Goal: Task Accomplishment & Management: Use online tool/utility

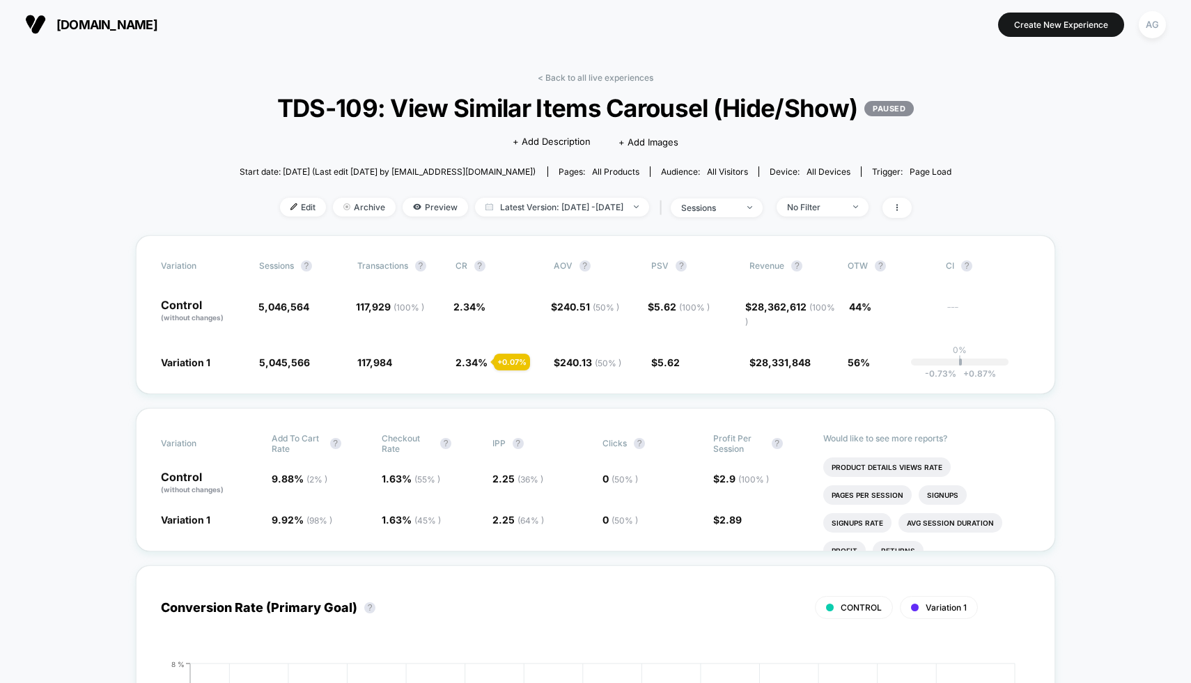
click at [570, 75] on link "< Back to all live experiences" at bounding box center [596, 77] width 116 height 10
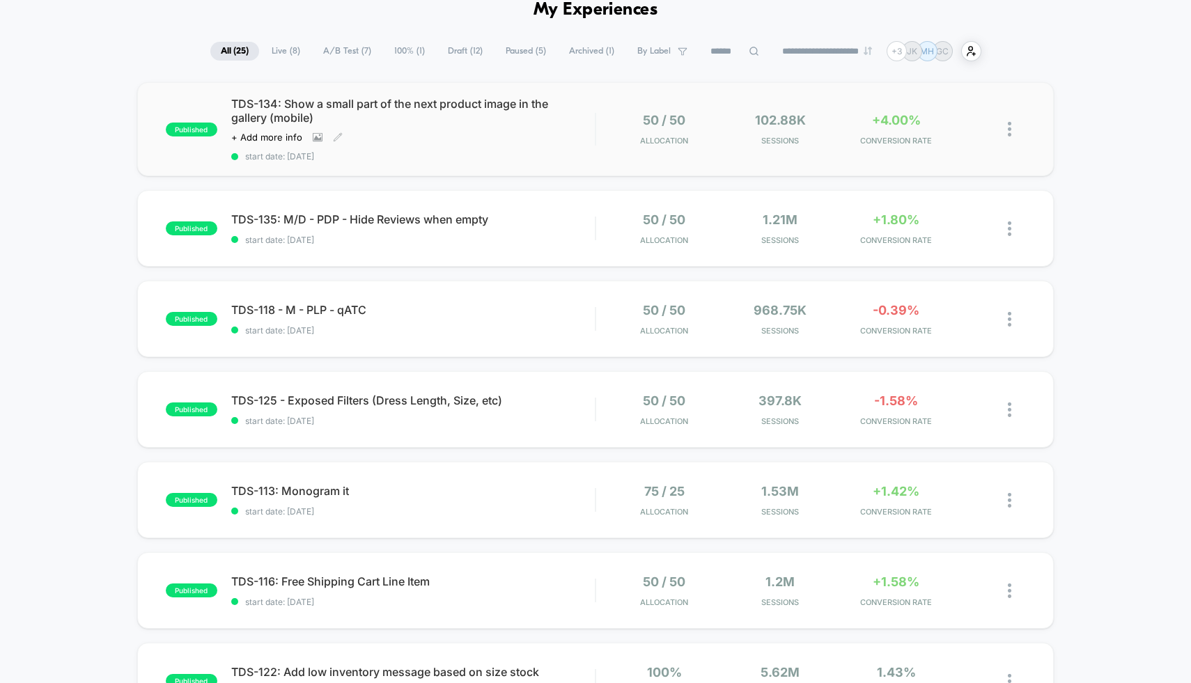
scroll to position [85, 0]
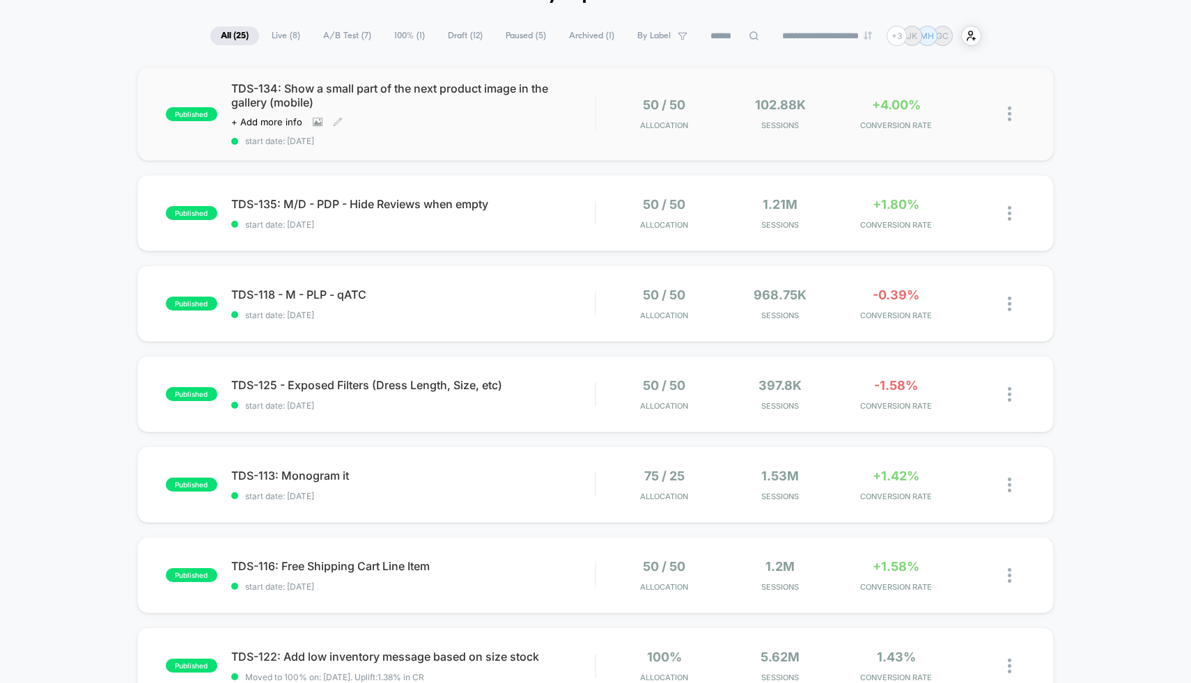
click at [543, 104] on span "TDS-134: Show a small part of the next product image in the gallery (mobile)" at bounding box center [413, 95] width 364 height 28
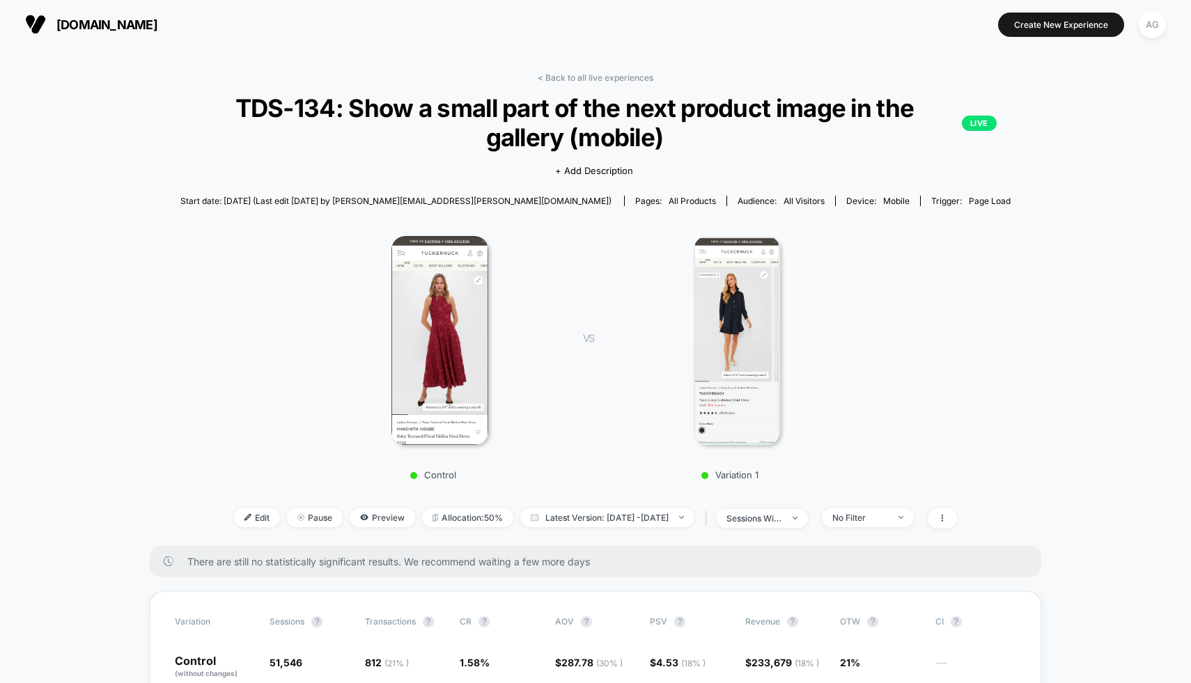
click at [893, 508] on div "Edit Pause Preview Allocation: 50% Latest Version: Sep 15, 2025 - Sep 16, 2025 …" at bounding box center [595, 518] width 891 height 20
click at [887, 508] on span "No Filter" at bounding box center [868, 517] width 92 height 19
click at [868, 445] on div "New Visitors" at bounding box center [865, 452] width 79 height 14
click at [880, 513] on button "Save" at bounding box center [889, 519] width 127 height 23
click at [874, 306] on div "< Back to all live experiences TDS-134: Show a small part of the next product i…" at bounding box center [595, 309] width 891 height 474
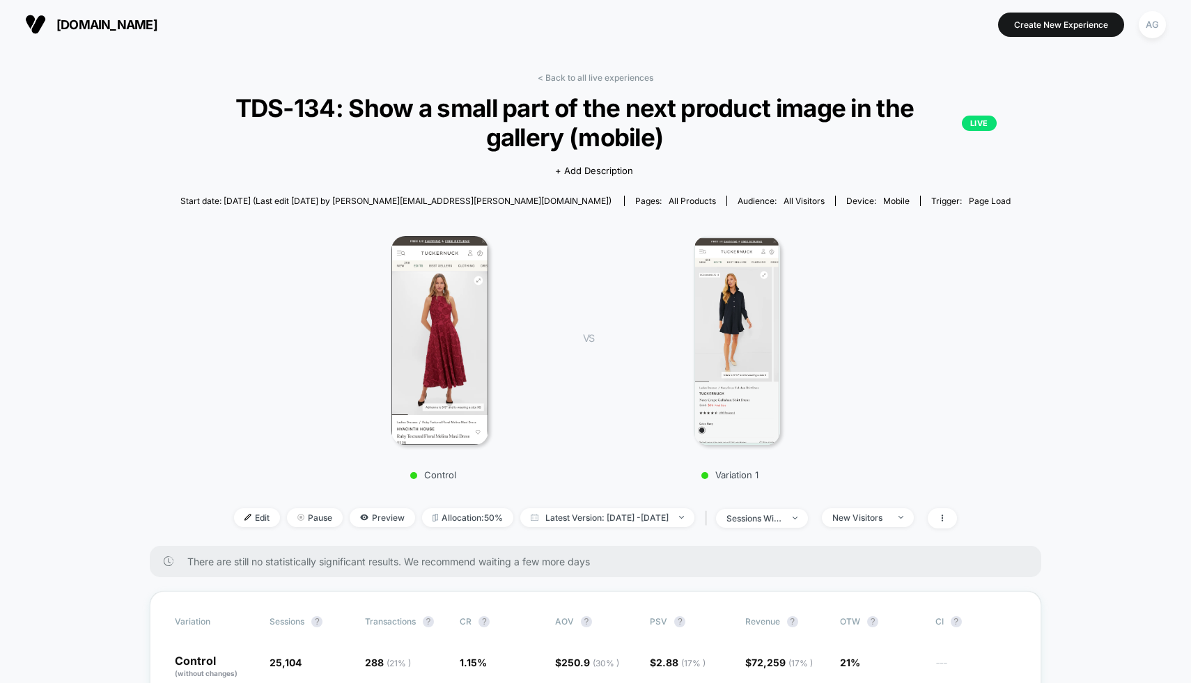
scroll to position [184, 0]
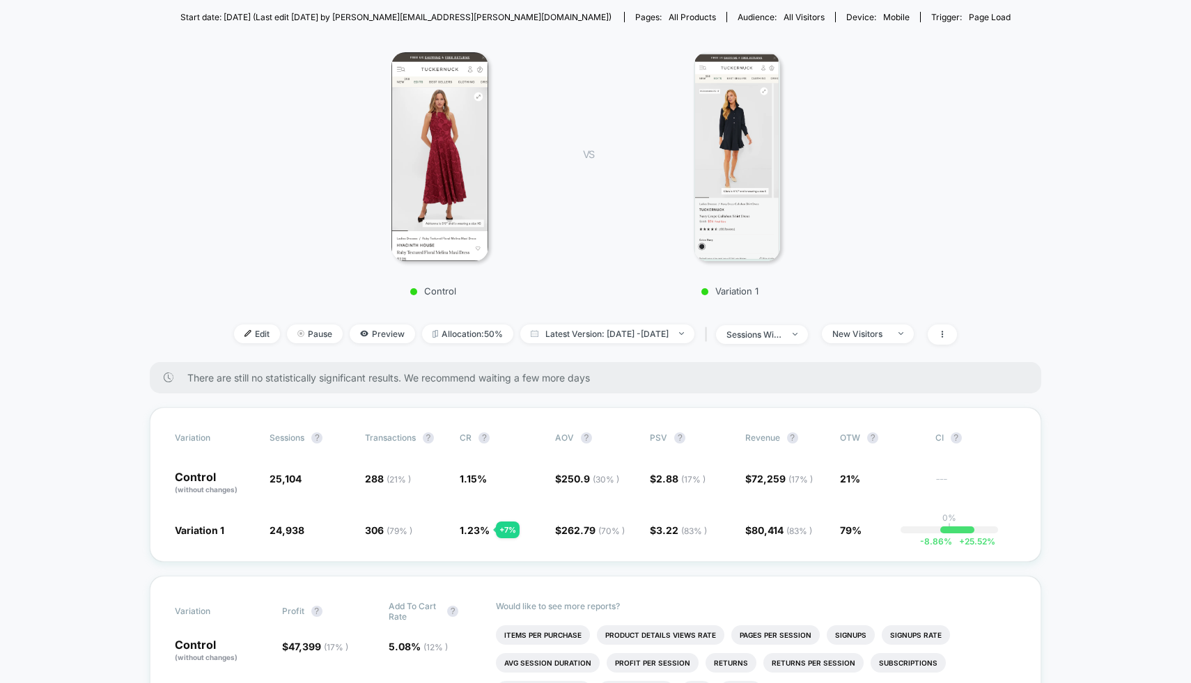
click at [880, 144] on div "< Back to all live experiences TDS-134: Show a small part of the next product i…" at bounding box center [595, 126] width 891 height 474
click at [880, 325] on span "New Visitors" at bounding box center [868, 334] width 92 height 19
click at [870, 291] on span "No Filter" at bounding box center [867, 296] width 38 height 12
click at [879, 334] on button "Save" at bounding box center [889, 335] width 127 height 23
click at [957, 325] on span at bounding box center [942, 335] width 29 height 20
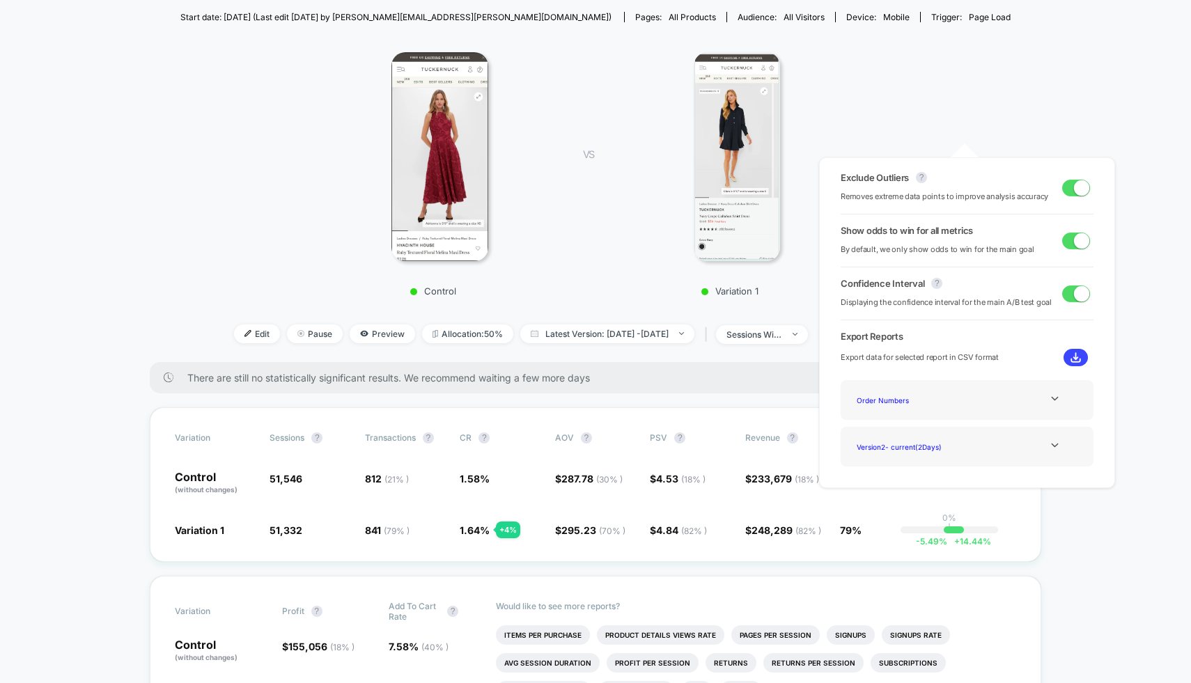
click at [989, 111] on div "< Back to all live experiences TDS-134: Show a small part of the next product i…" at bounding box center [595, 126] width 891 height 474
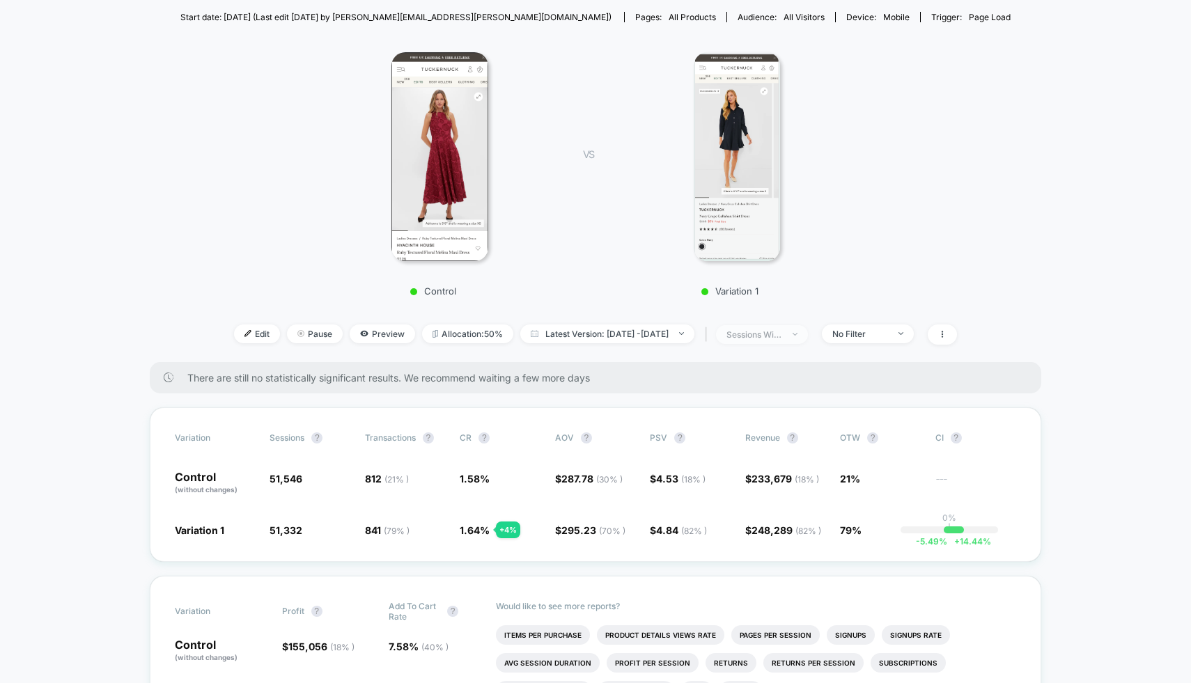
click at [782, 329] on div "sessions with impression" at bounding box center [754, 334] width 56 height 10
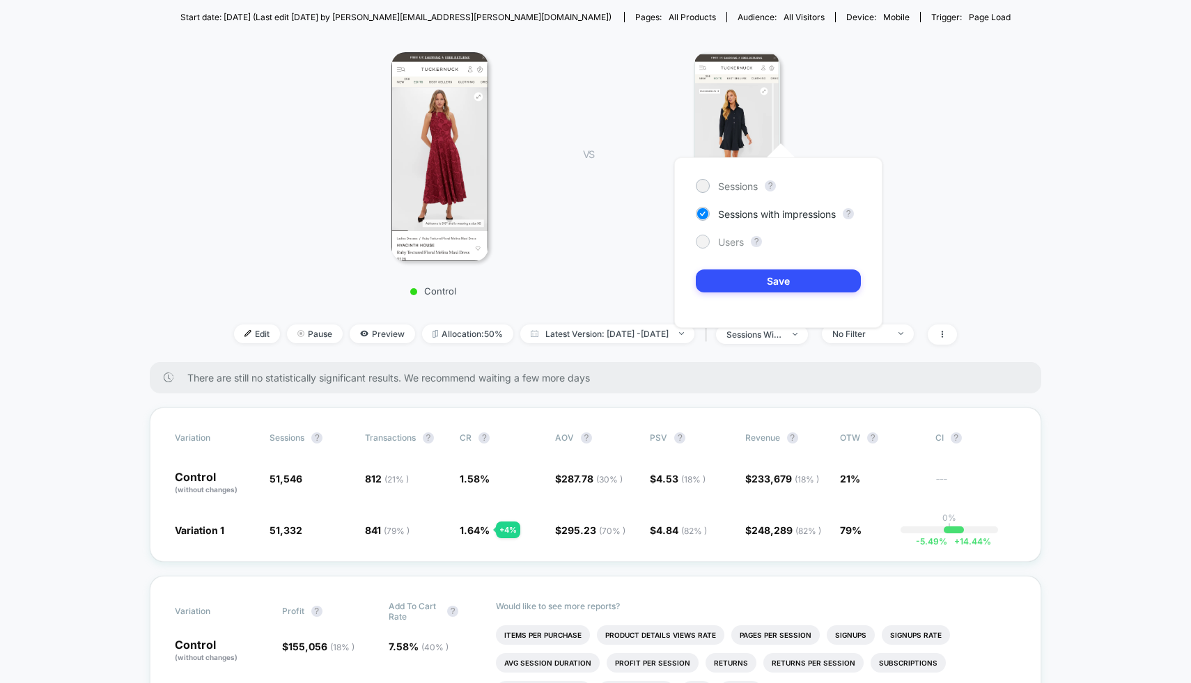
click at [723, 244] on span "Users" at bounding box center [731, 242] width 26 height 12
click at [746, 281] on button "Save" at bounding box center [778, 281] width 165 height 23
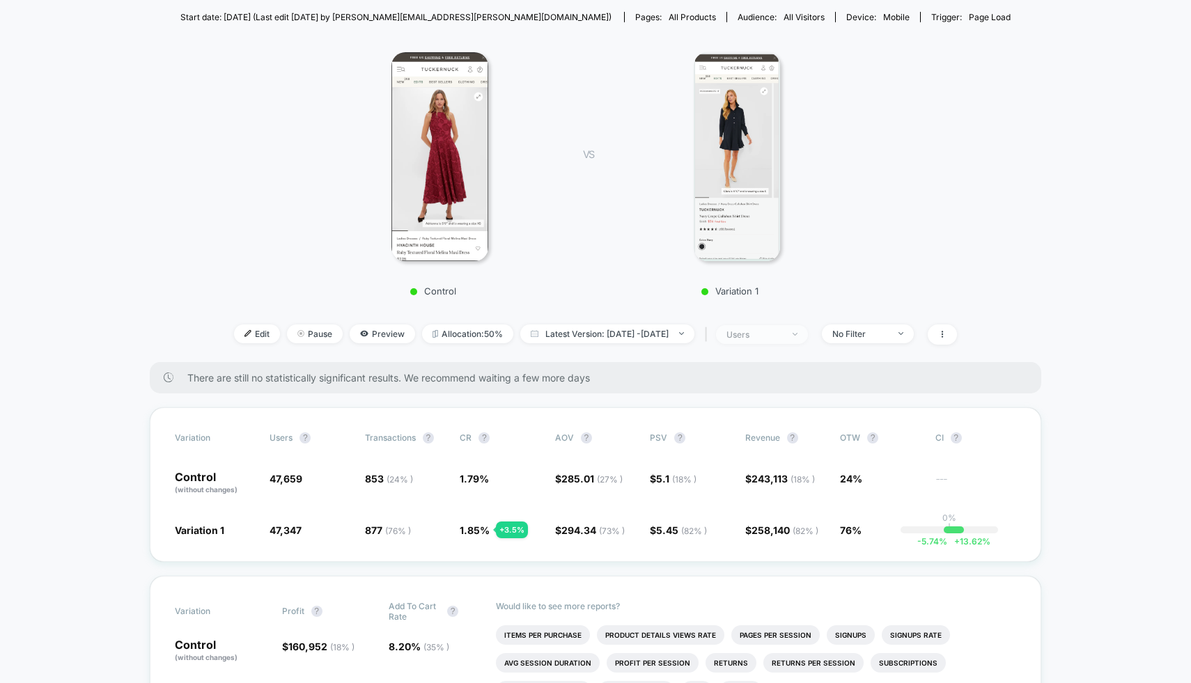
click at [764, 325] on span "users" at bounding box center [762, 334] width 92 height 19
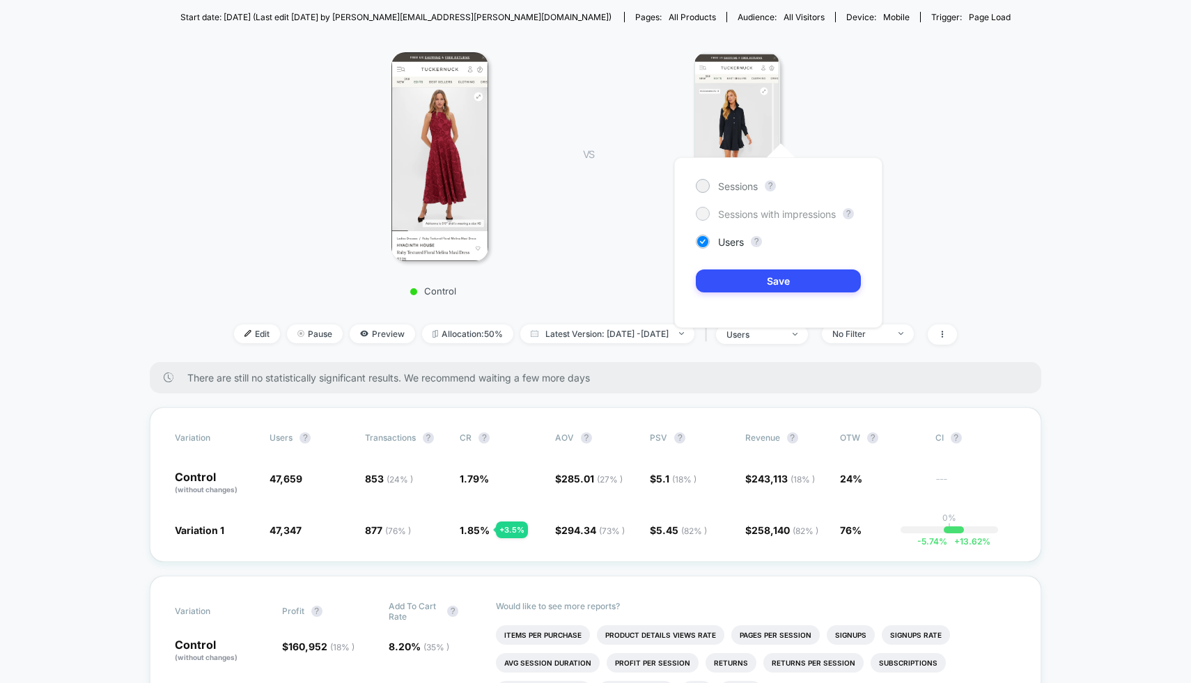
click at [753, 212] on span "Sessions with impressions" at bounding box center [777, 214] width 118 height 12
click at [749, 279] on button "Save" at bounding box center [778, 281] width 165 height 23
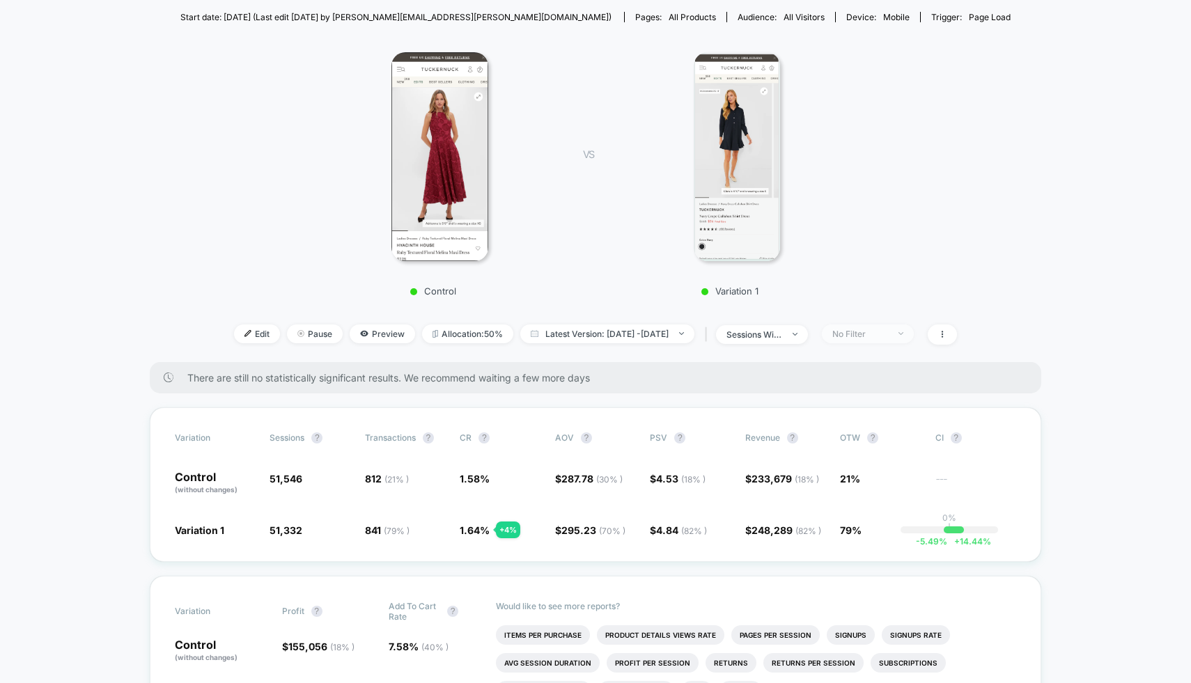
click at [888, 329] on div "No Filter" at bounding box center [860, 334] width 56 height 10
click at [868, 263] on span "New Visitors" at bounding box center [876, 269] width 57 height 12
click at [871, 325] on button "Save" at bounding box center [889, 335] width 127 height 23
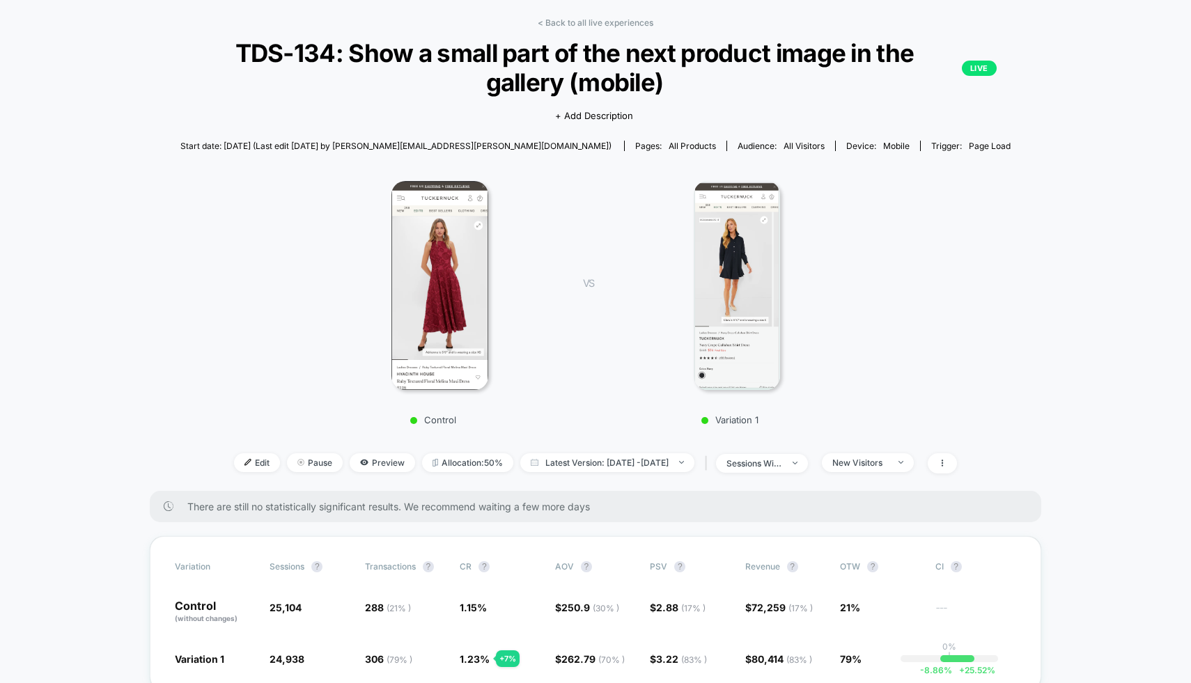
scroll to position [52, 0]
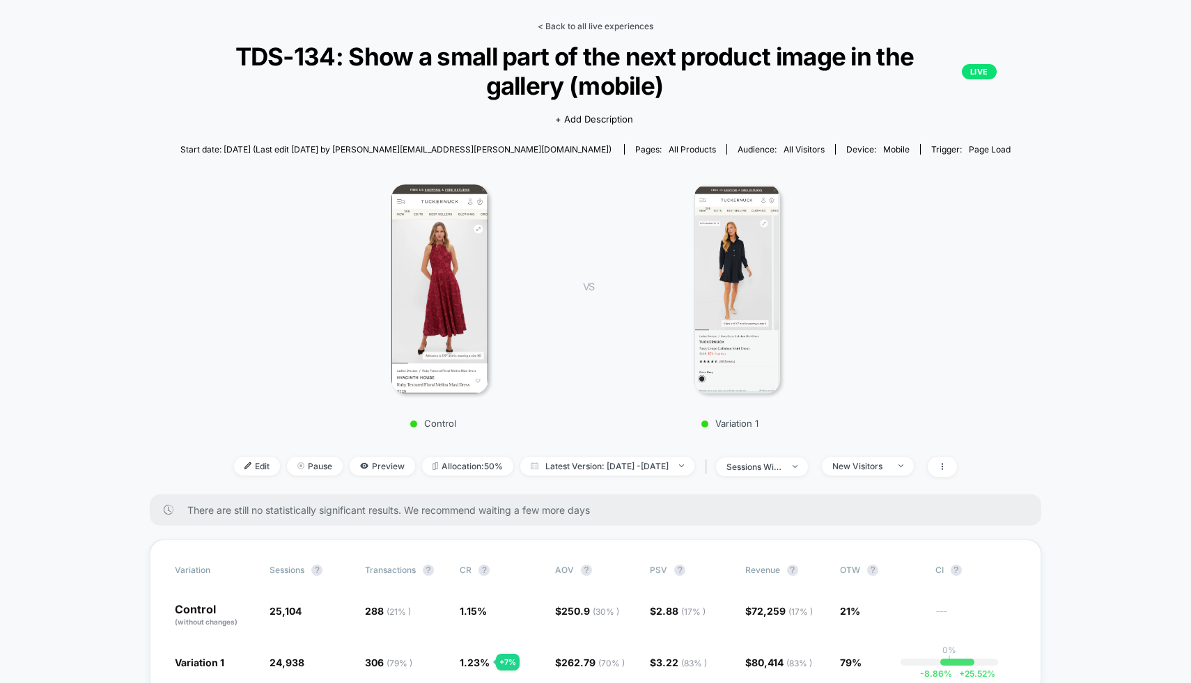
click at [570, 26] on link "< Back to all live experiences" at bounding box center [596, 26] width 116 height 10
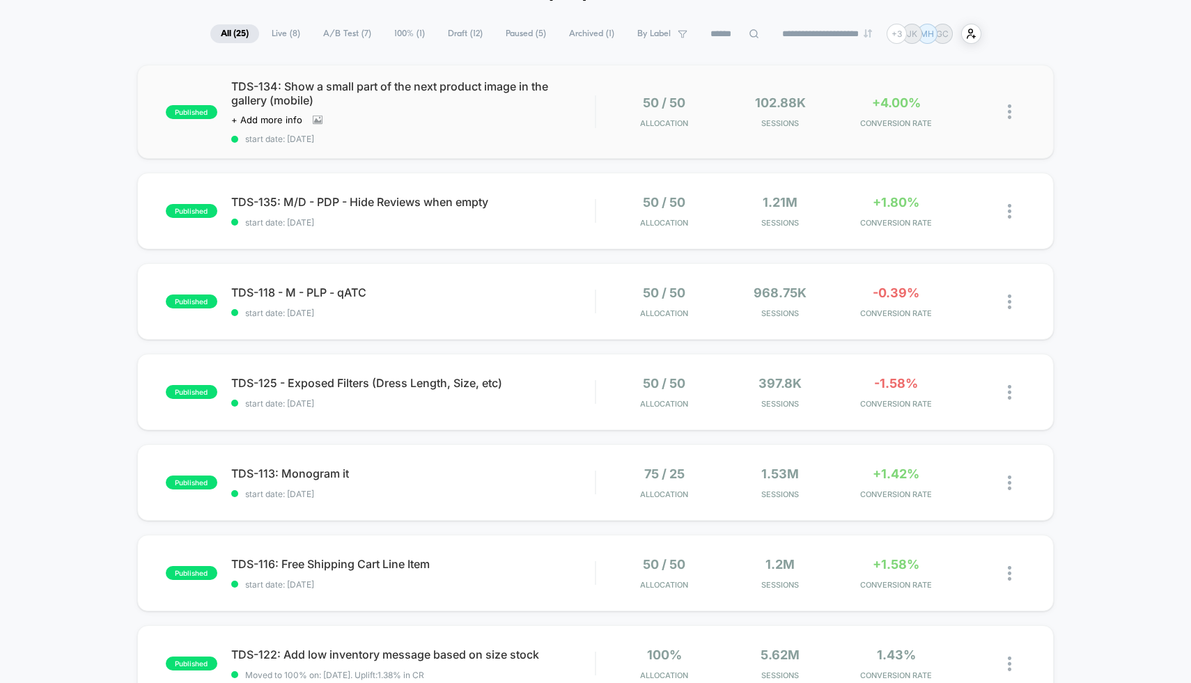
scroll to position [93, 0]
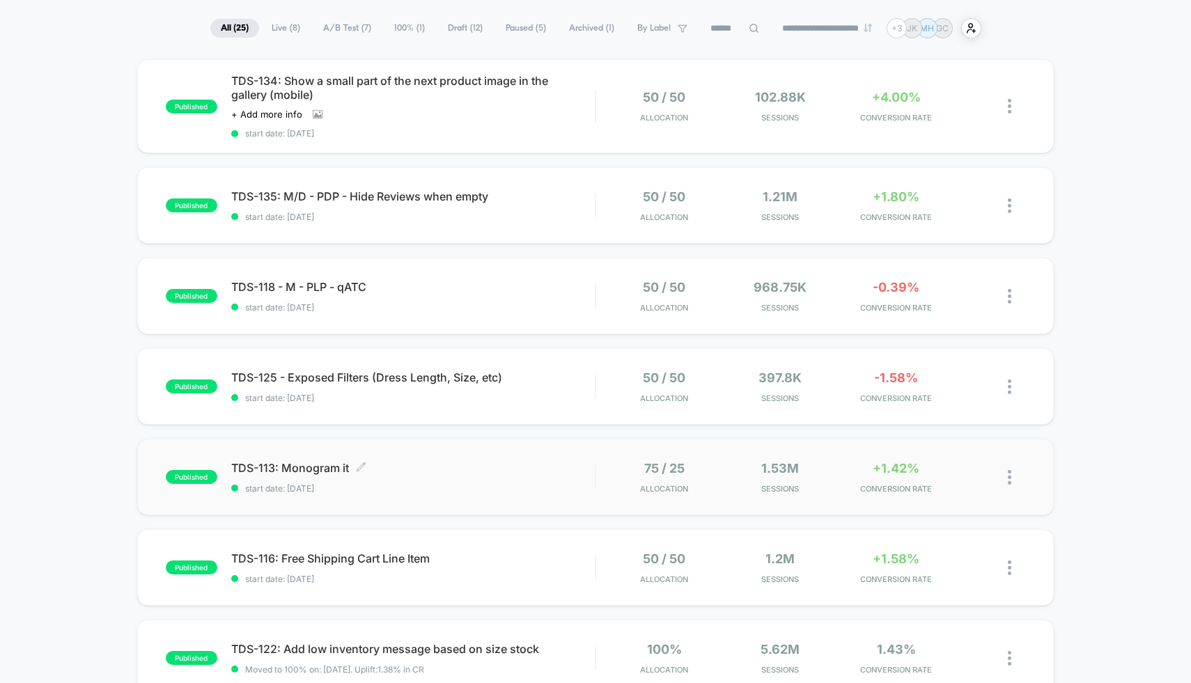
click at [462, 471] on span "TDS-113: Monogram it Click to edit experience details" at bounding box center [413, 468] width 364 height 14
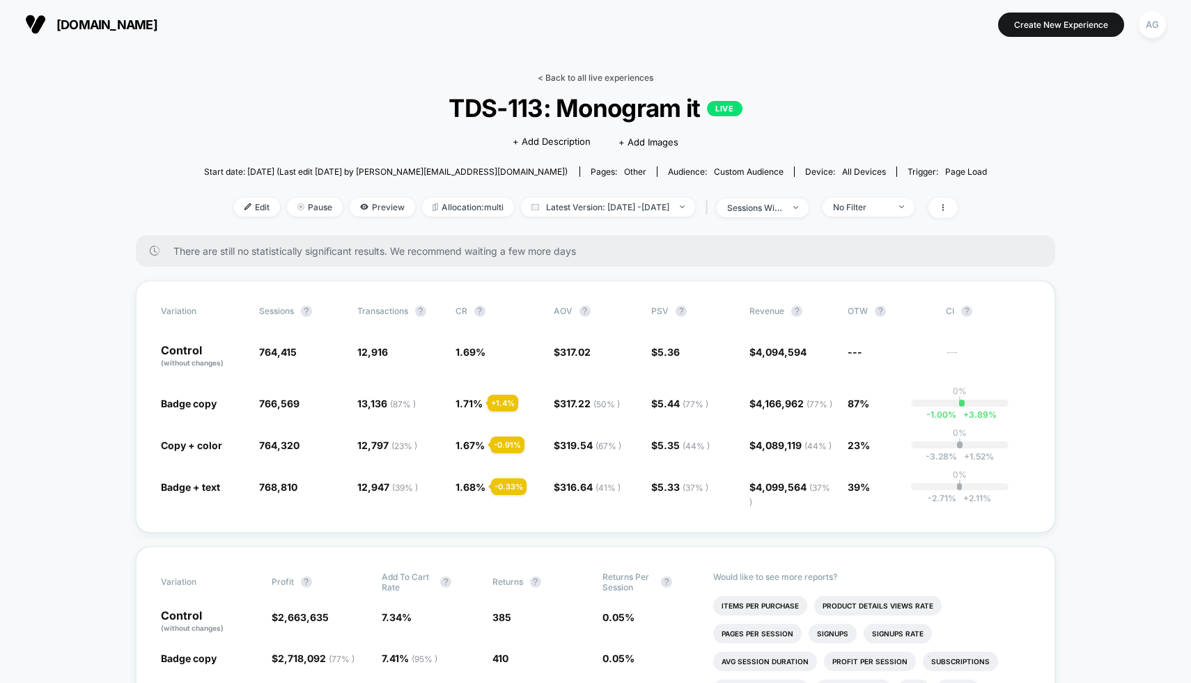
click at [571, 79] on link "< Back to all live experiences" at bounding box center [596, 77] width 116 height 10
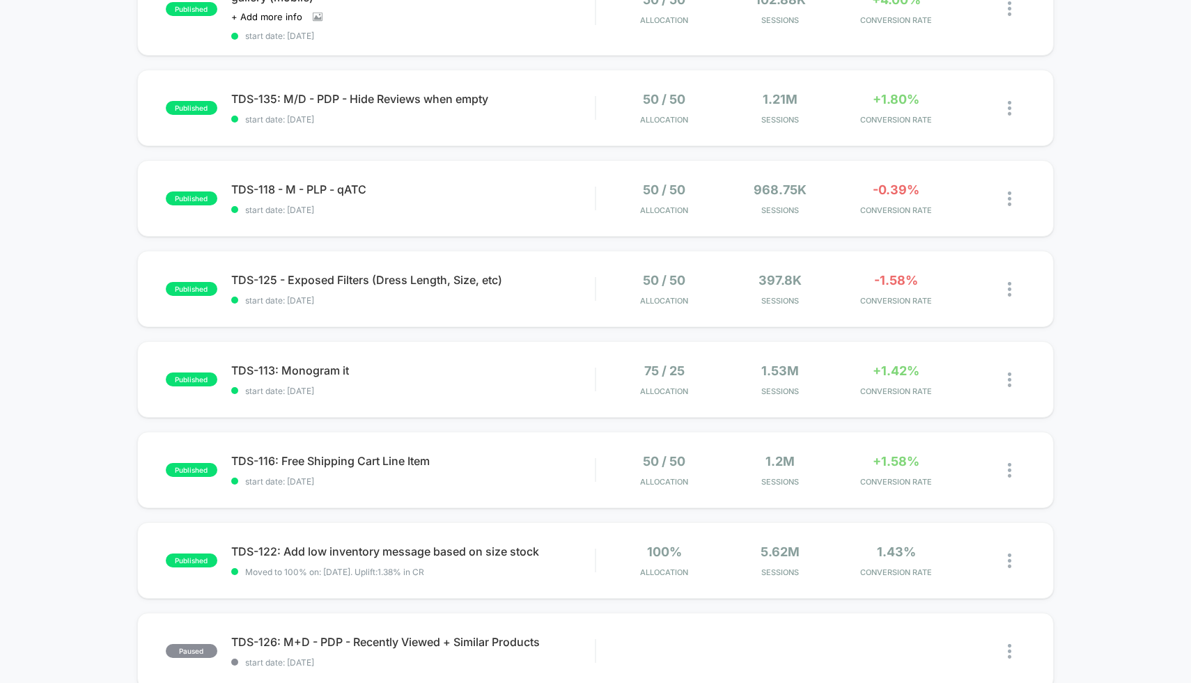
scroll to position [275, 0]
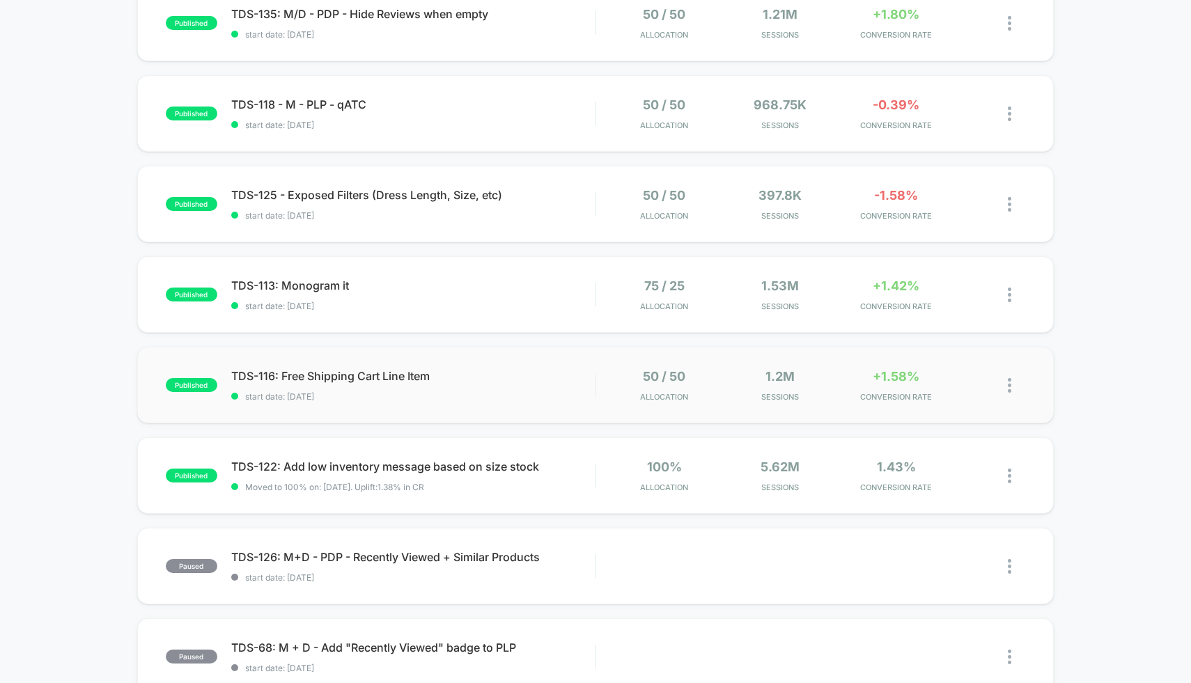
click at [446, 405] on div "published TDS-116: Free Shipping Cart Line Item start date: 8/27/2025 50 / 50 A…" at bounding box center [595, 385] width 917 height 77
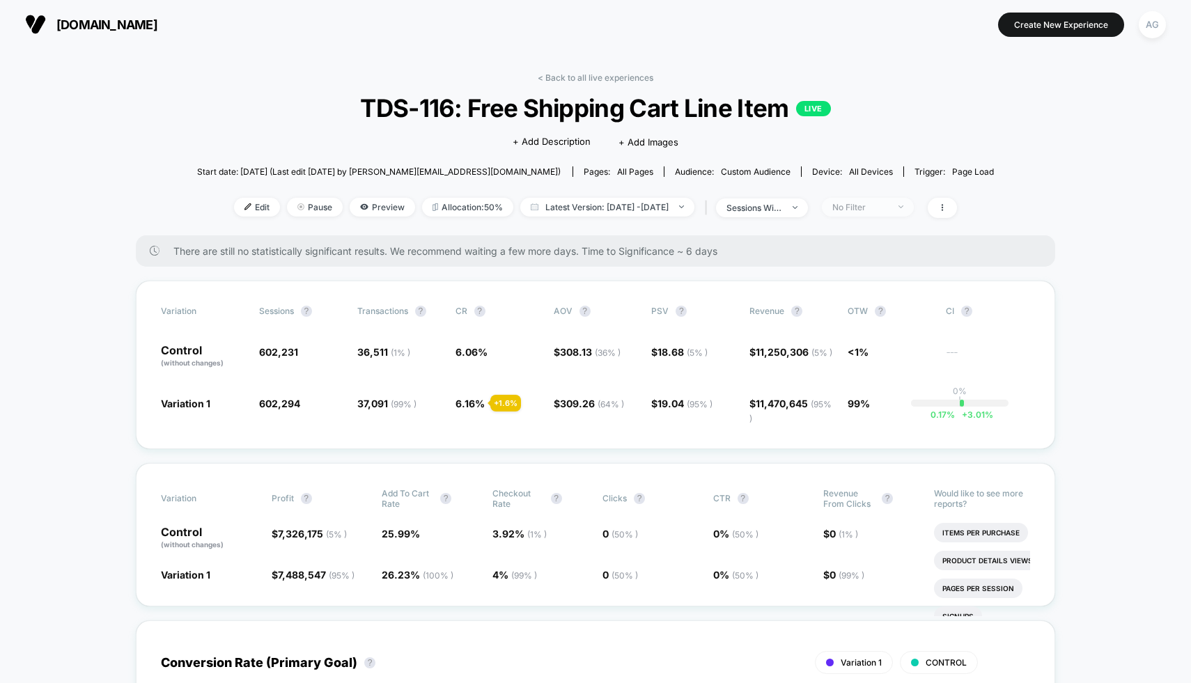
click at [861, 212] on span "No Filter" at bounding box center [868, 207] width 92 height 19
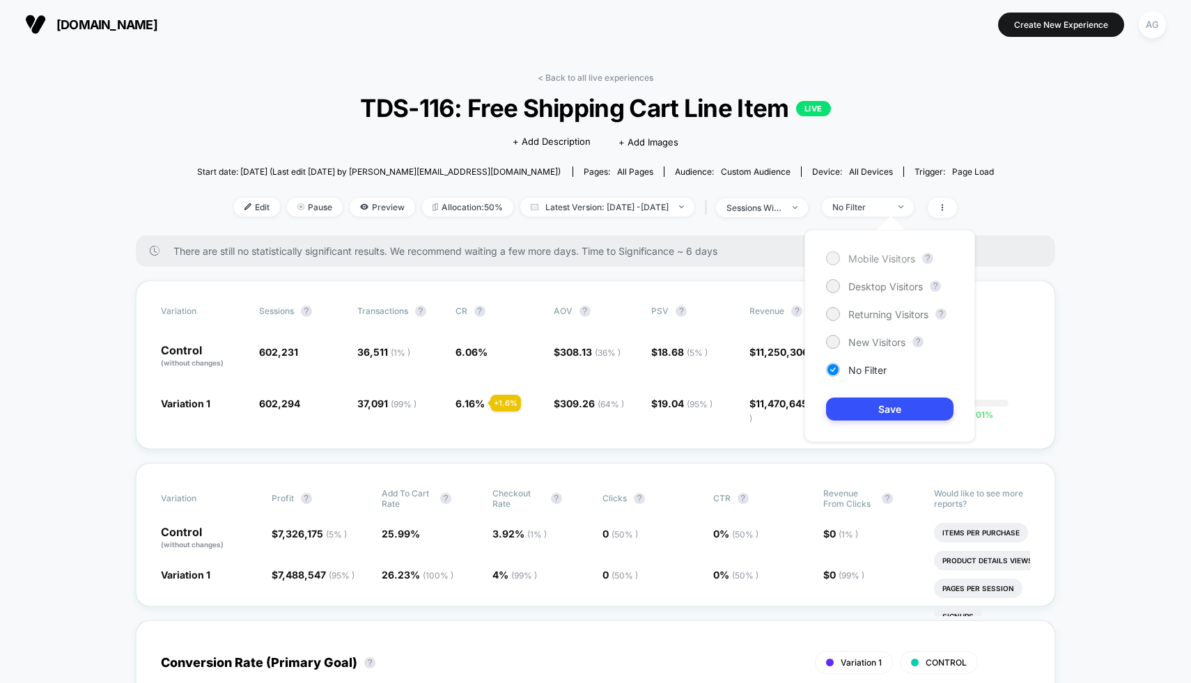
click at [867, 254] on span "Mobile Visitors" at bounding box center [881, 259] width 67 height 12
click at [867, 413] on button "Save" at bounding box center [889, 409] width 127 height 23
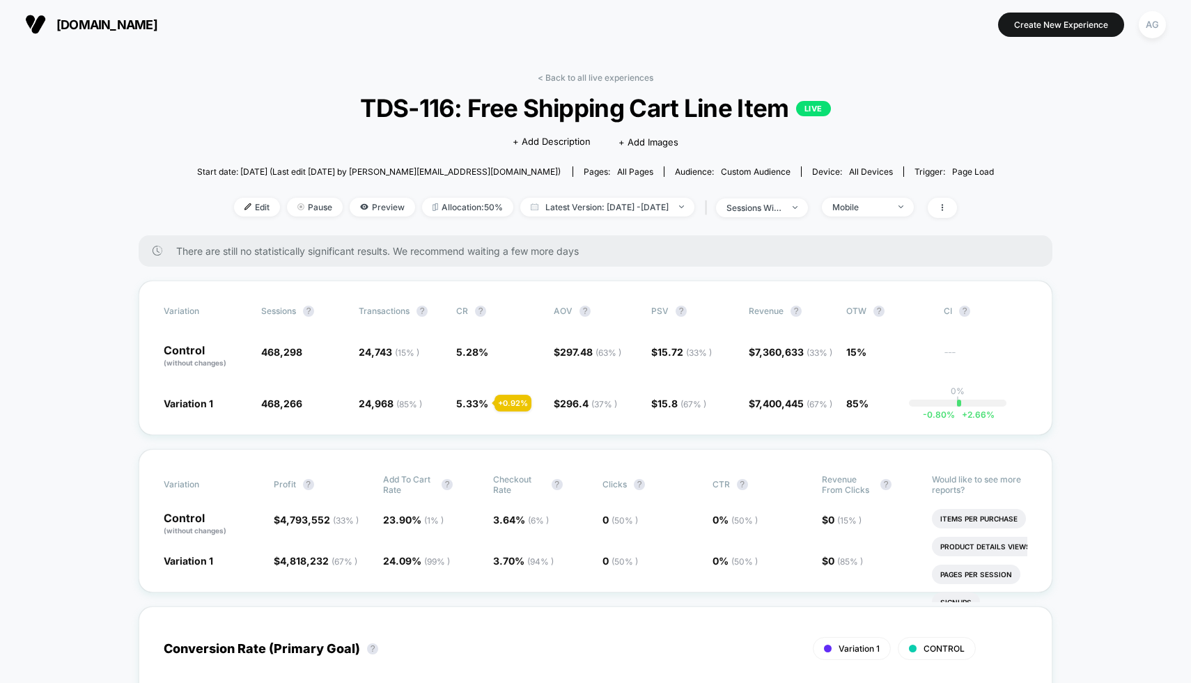
click at [880, 216] on div "Edit Pause Preview Allocation: 50% Latest Version: Aug 27, 2025 - Sep 16, 2025 …" at bounding box center [595, 208] width 797 height 20
click at [879, 212] on span "Mobile" at bounding box center [868, 207] width 92 height 19
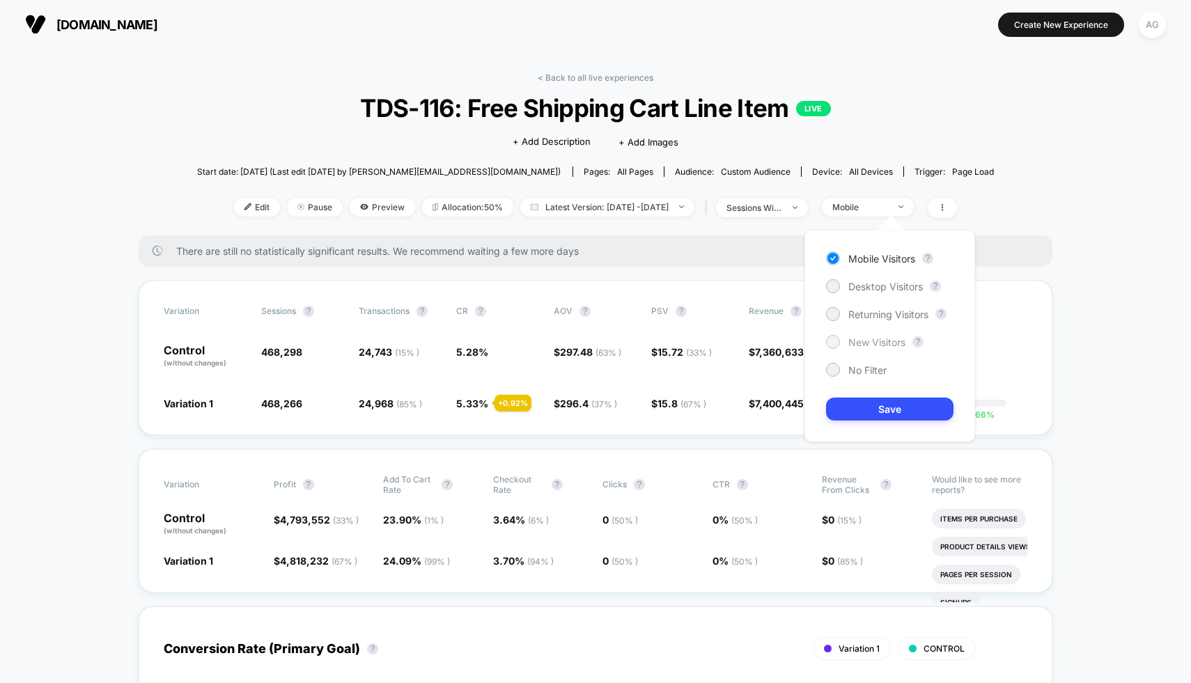
click at [866, 347] on span "New Visitors" at bounding box center [876, 342] width 57 height 12
click at [869, 409] on button "Save" at bounding box center [889, 409] width 127 height 23
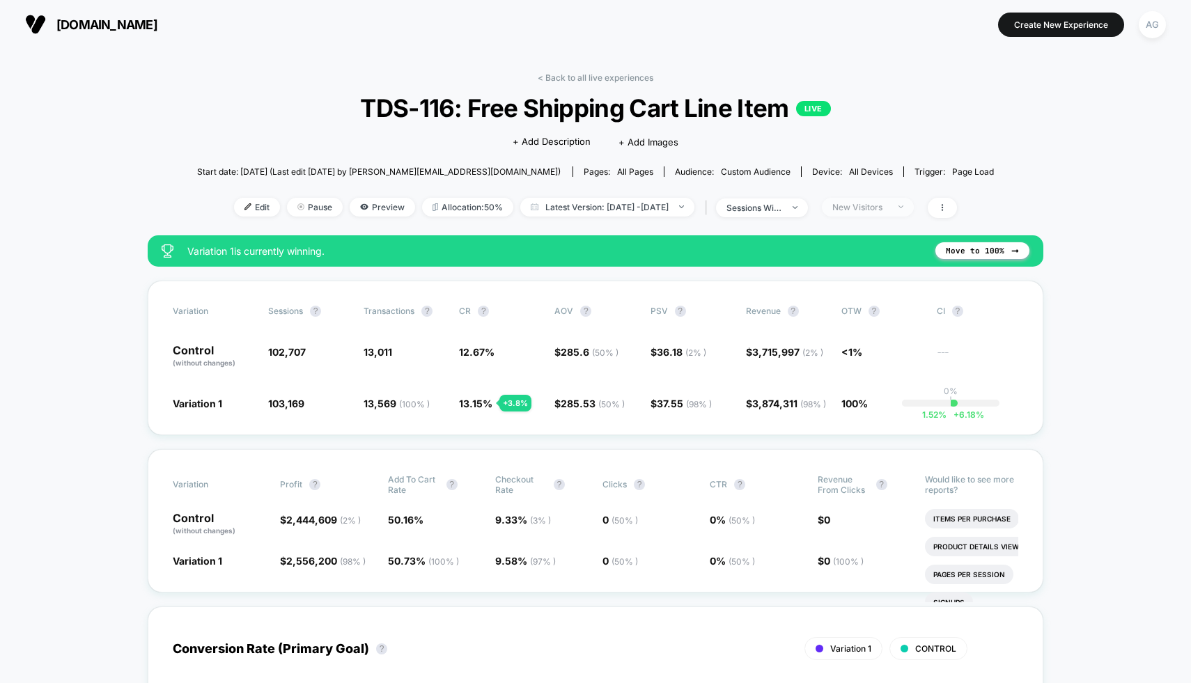
click at [870, 210] on div "New Visitors" at bounding box center [860, 207] width 56 height 10
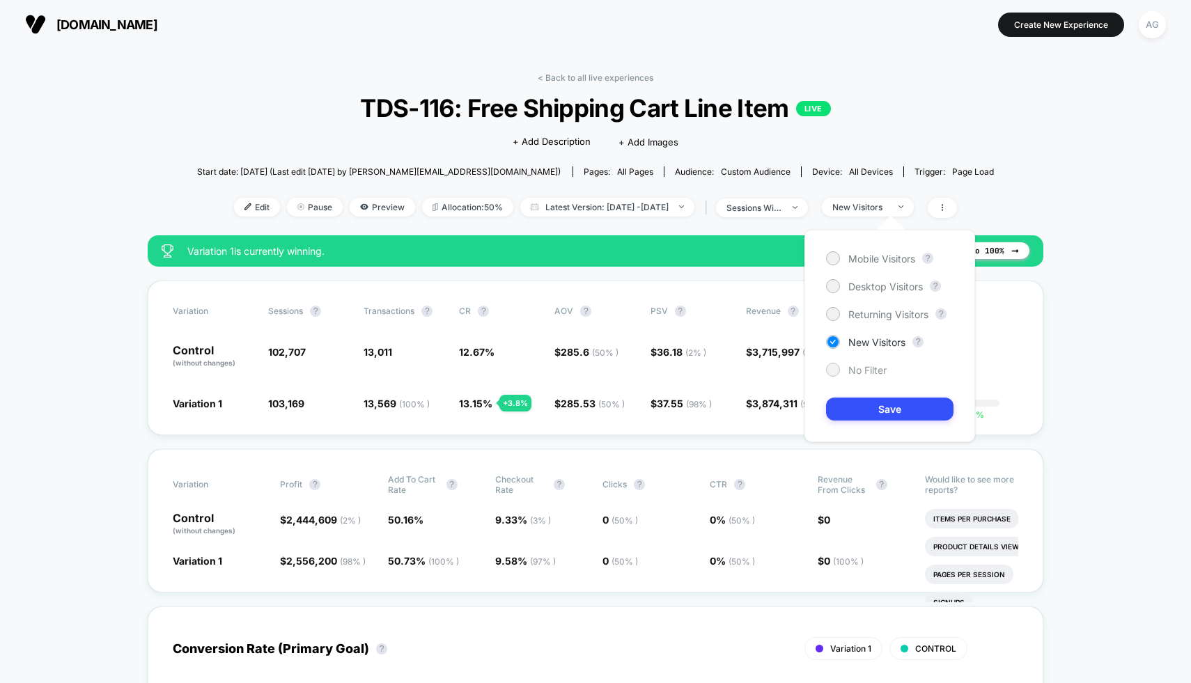
click at [874, 368] on span "No Filter" at bounding box center [867, 370] width 38 height 12
click at [875, 400] on button "Save" at bounding box center [889, 409] width 127 height 23
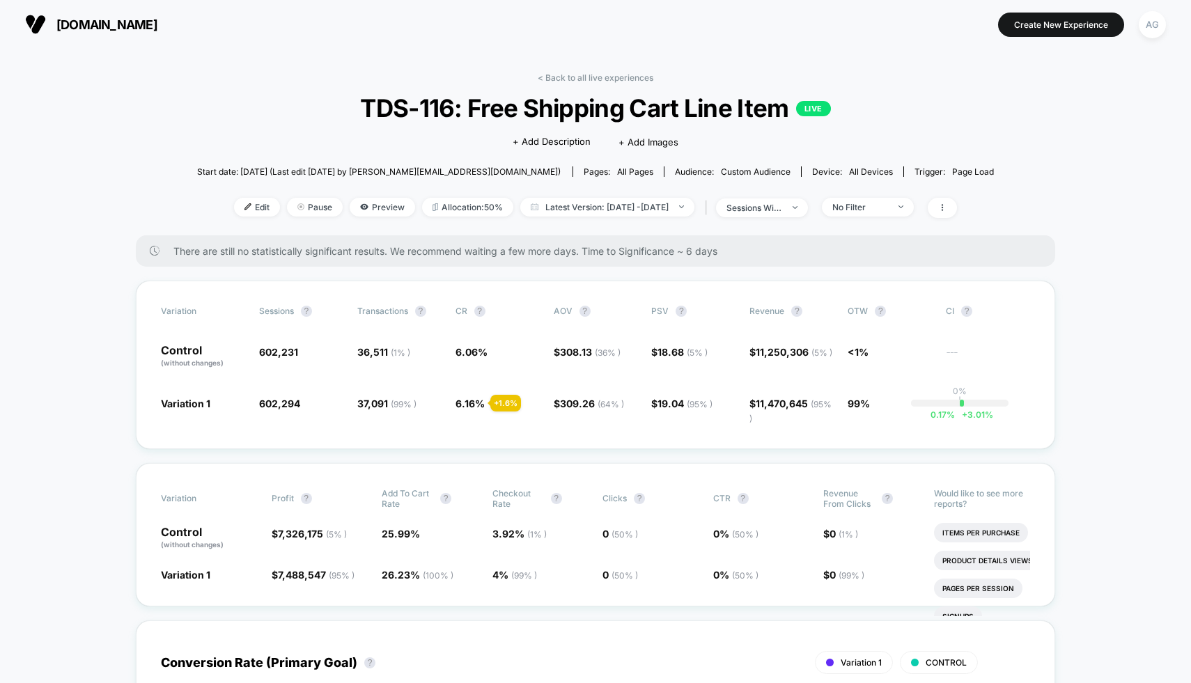
click at [776, 196] on div "< Back to all live experiences TDS-116: Free Shipping Cart Line Item LIVE Click…" at bounding box center [595, 153] width 797 height 163
click at [776, 208] on div "sessions with impression" at bounding box center [754, 208] width 56 height 10
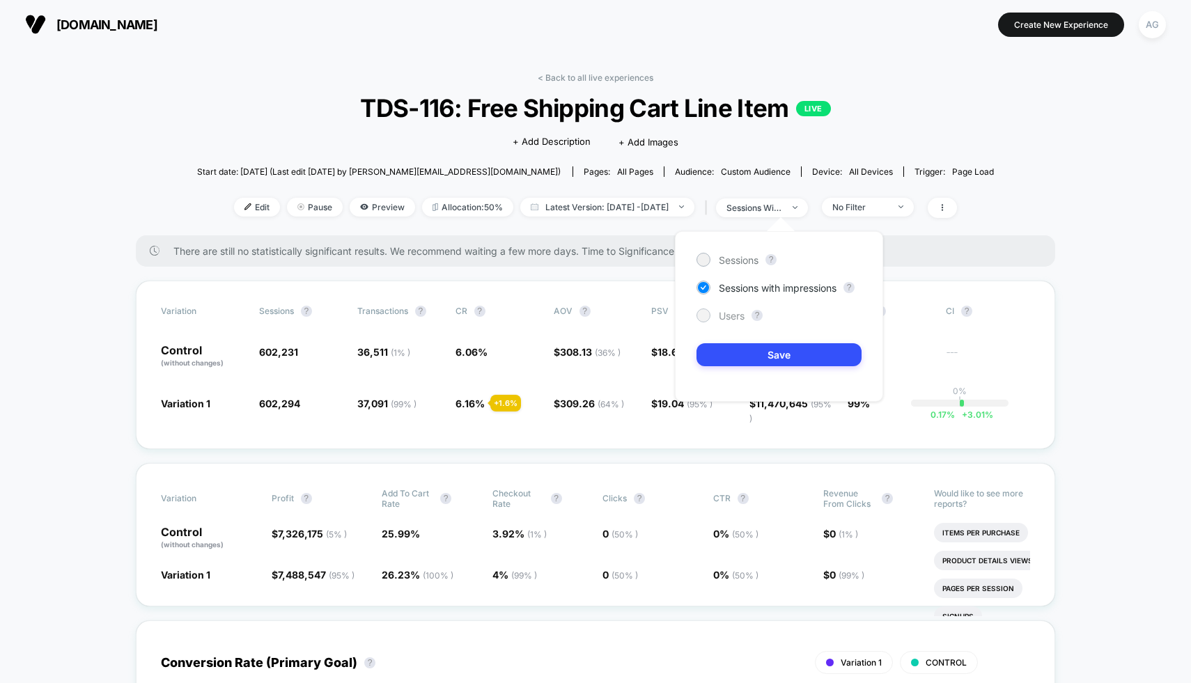
click at [731, 316] on span "Users" at bounding box center [732, 316] width 26 height 12
click at [732, 364] on button "Save" at bounding box center [778, 354] width 165 height 23
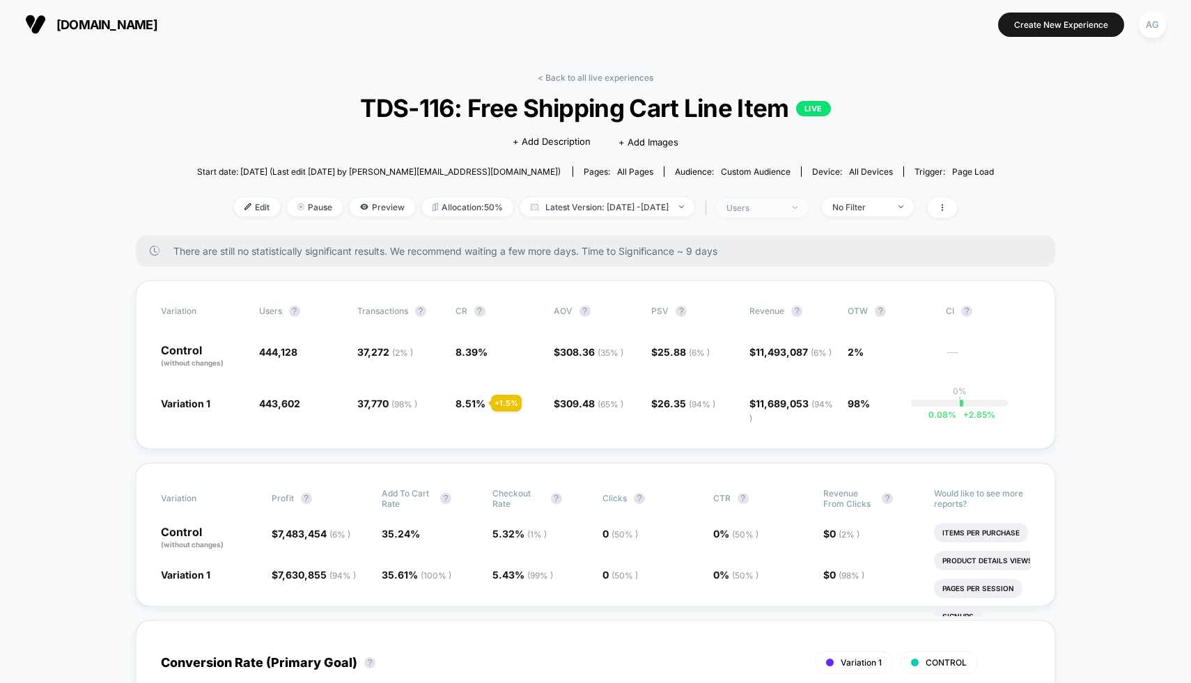
click at [759, 205] on div "users" at bounding box center [754, 208] width 56 height 10
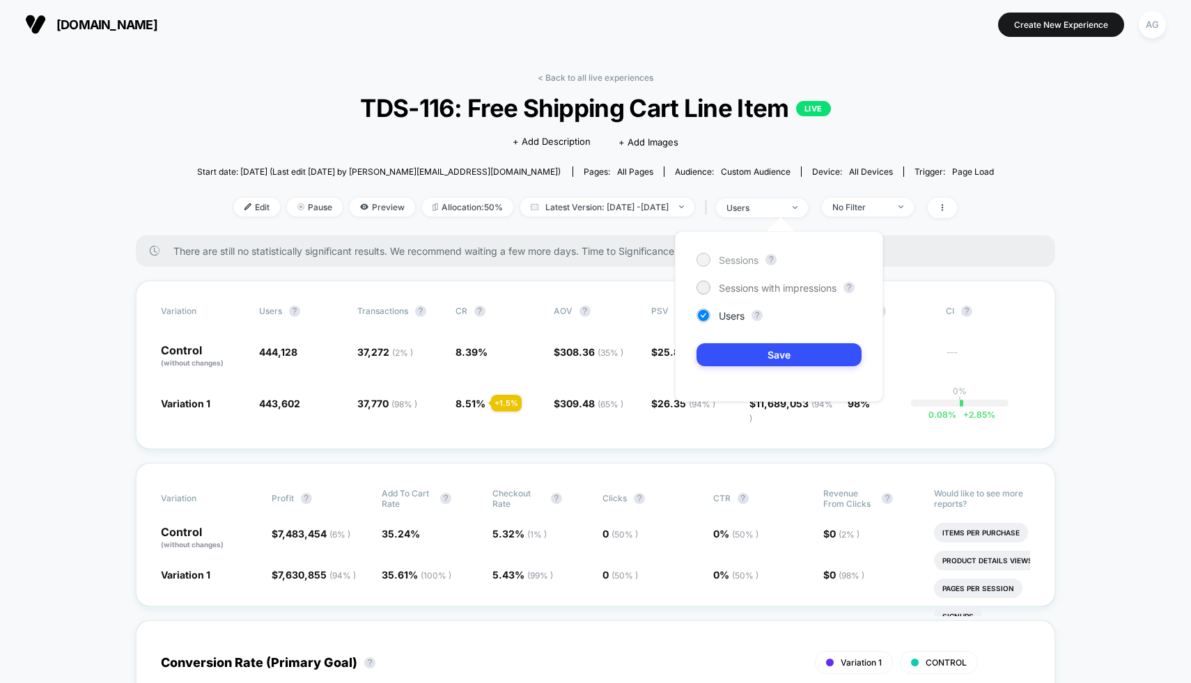
click at [747, 256] on span "Sessions" at bounding box center [739, 260] width 40 height 12
click at [747, 353] on button "Save" at bounding box center [778, 354] width 165 height 23
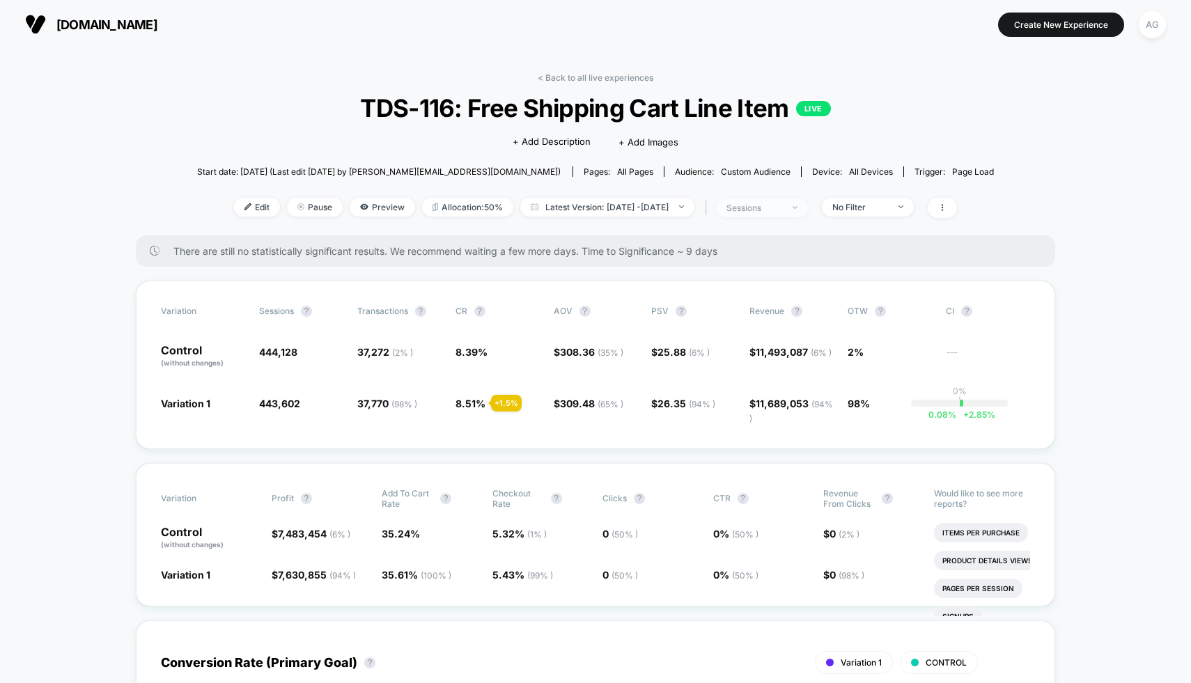
click at [777, 205] on div "sessions" at bounding box center [754, 208] width 56 height 10
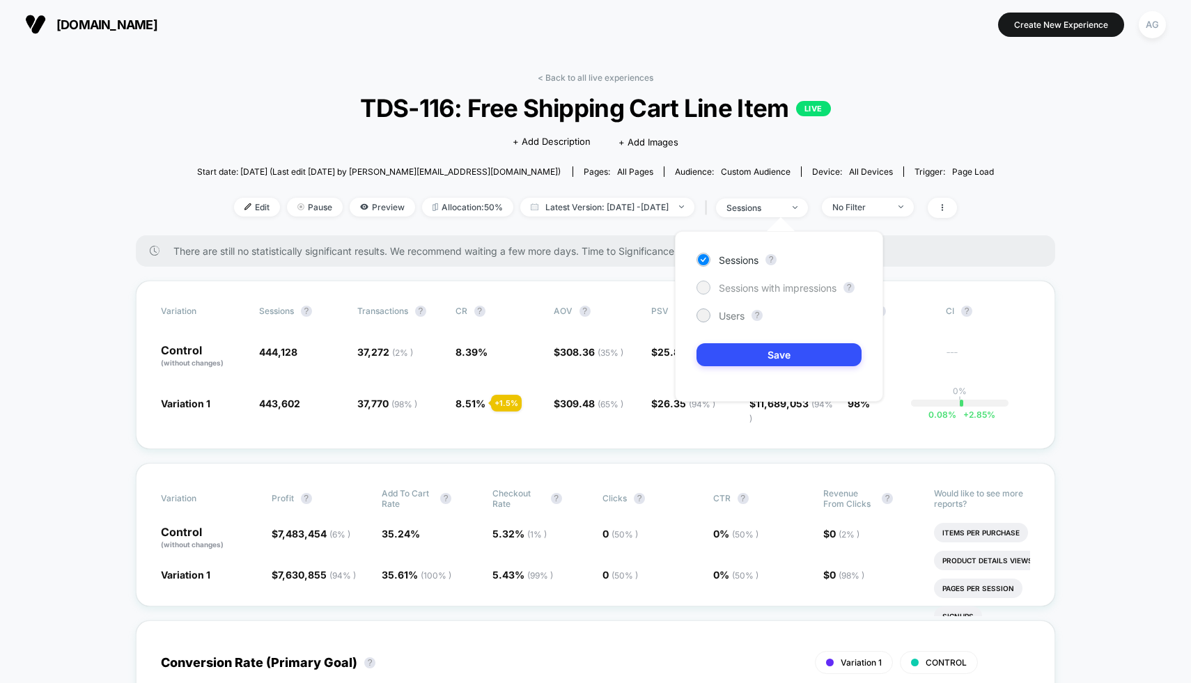
click at [761, 291] on span "Sessions with impressions" at bounding box center [778, 288] width 118 height 12
click at [773, 358] on button "Save" at bounding box center [778, 354] width 165 height 23
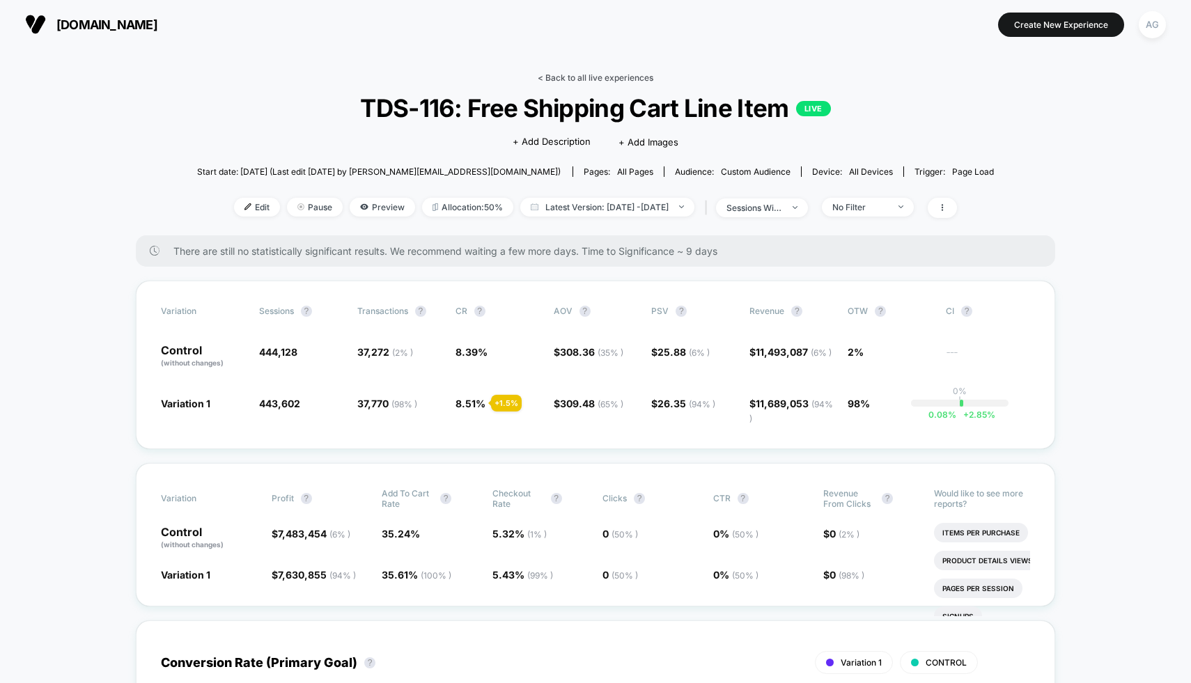
click at [584, 74] on link "< Back to all live experiences" at bounding box center [596, 77] width 116 height 10
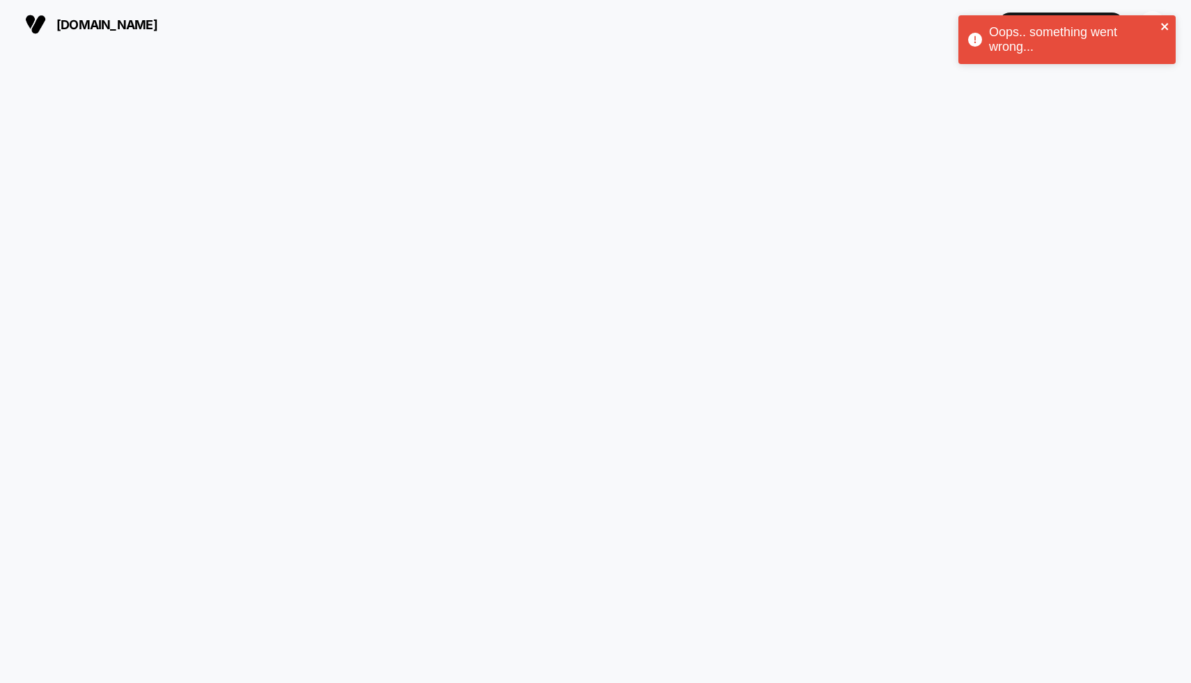
click at [1167, 24] on icon "close" at bounding box center [1165, 26] width 10 height 11
click at [94, 29] on span "[DOMAIN_NAME]" at bounding box center [106, 24] width 101 height 15
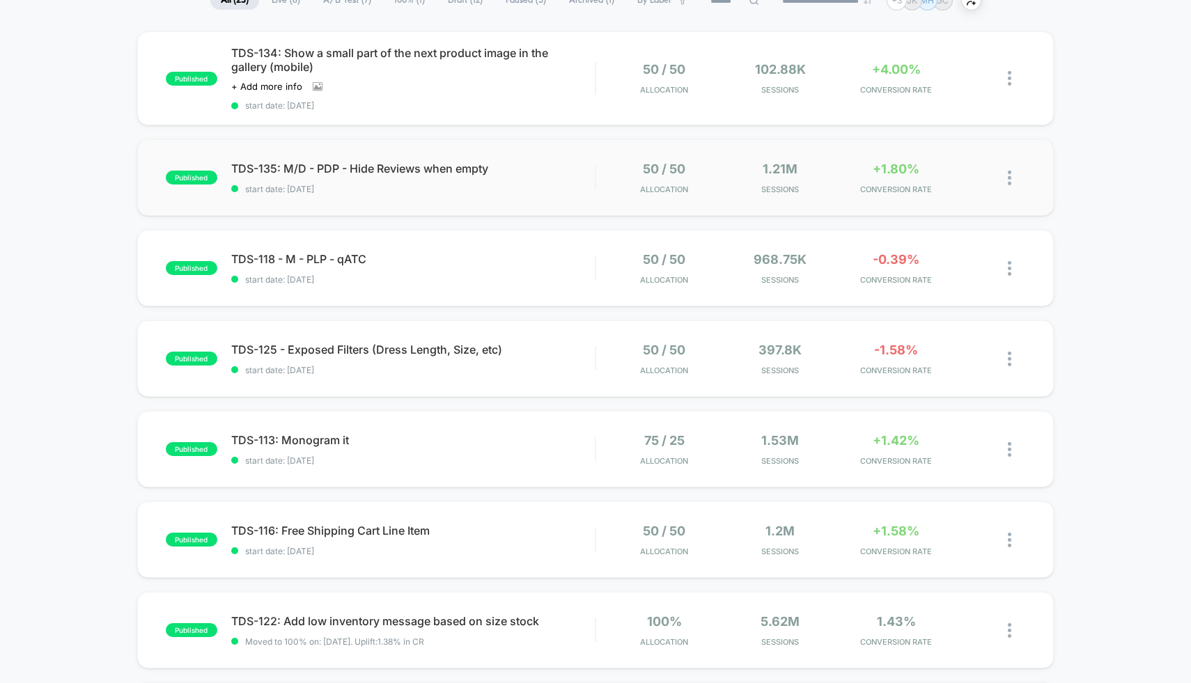
scroll to position [111, 0]
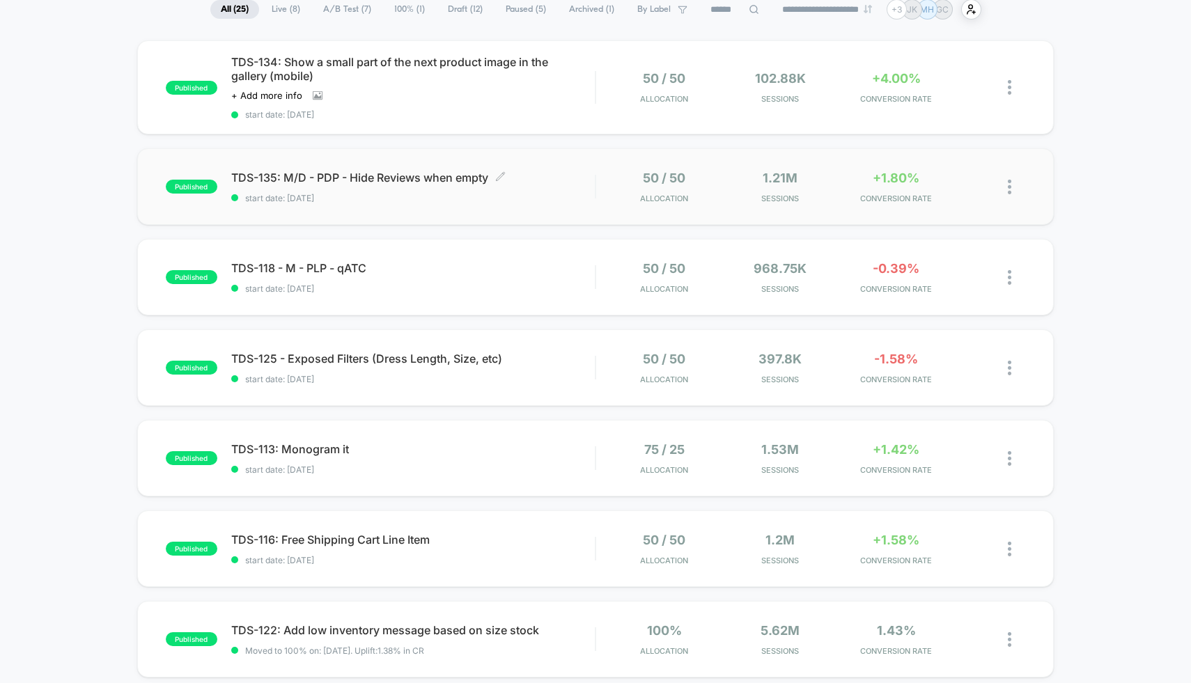
click at [574, 198] on span "start date: 9/9/2025" at bounding box center [413, 198] width 364 height 10
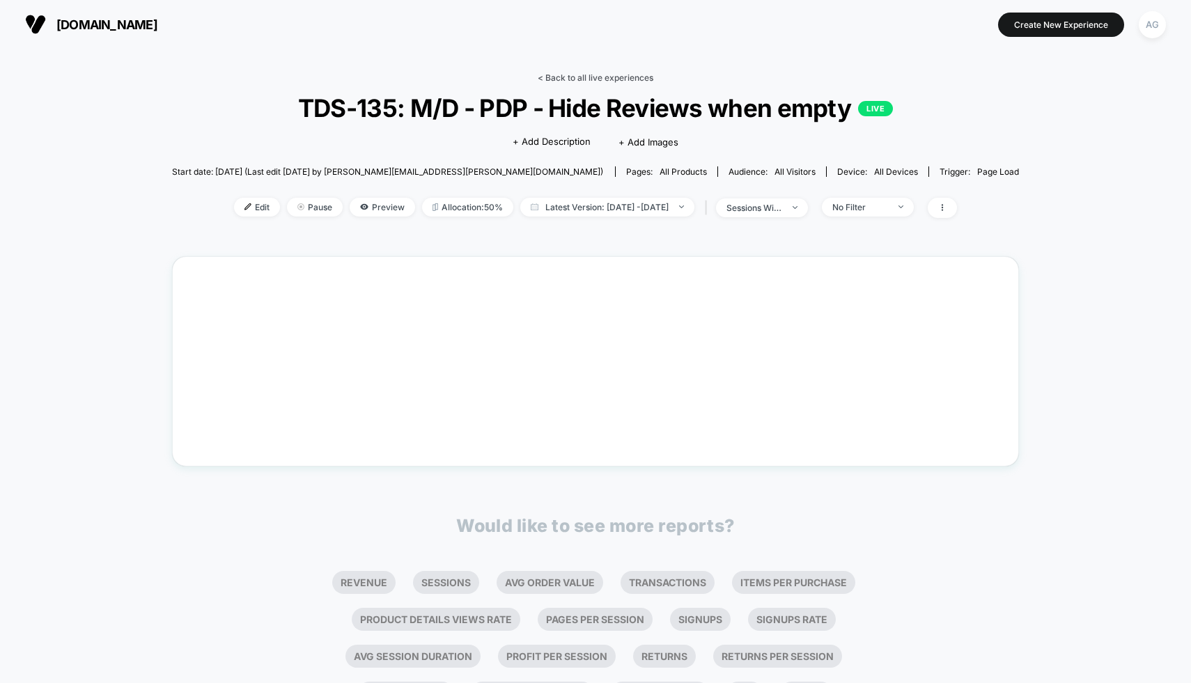
click at [586, 79] on link "< Back to all live experiences" at bounding box center [596, 77] width 116 height 10
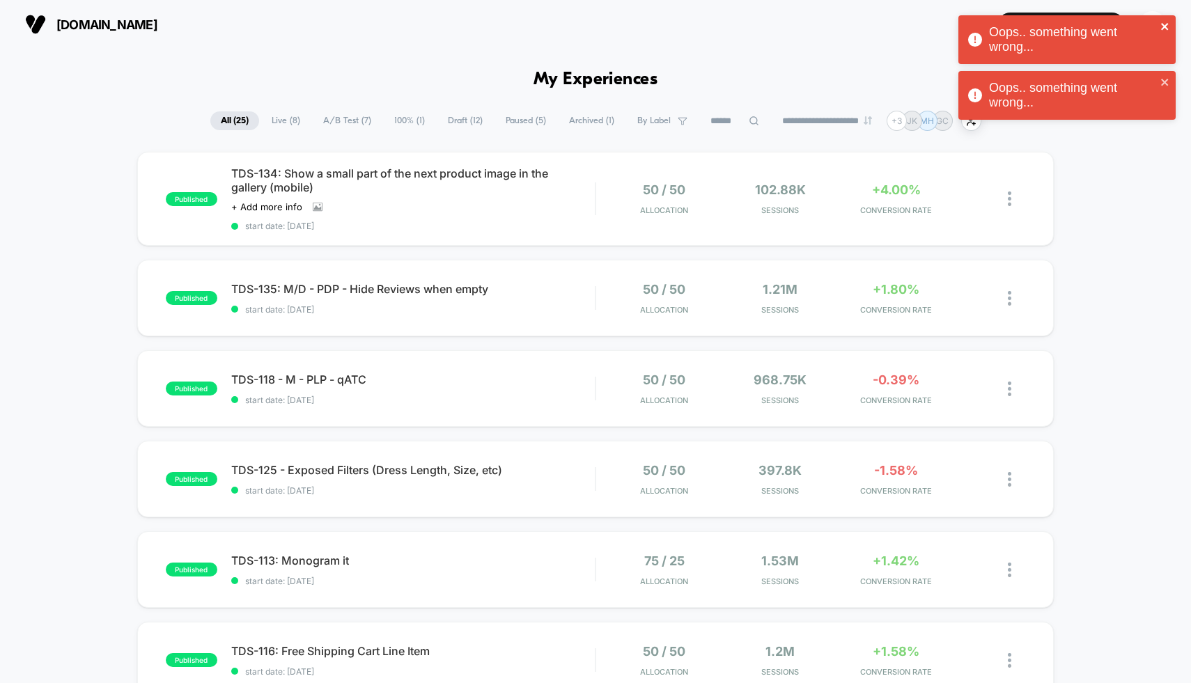
click at [1161, 32] on button "close" at bounding box center [1165, 27] width 10 height 13
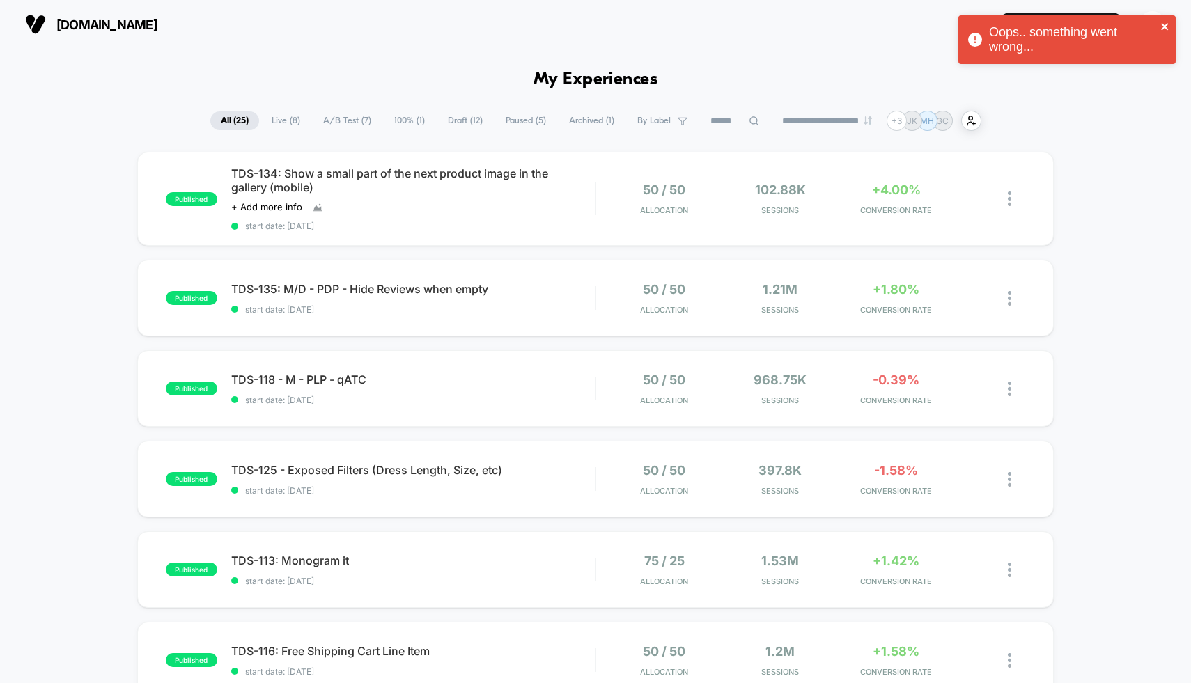
click at [1168, 26] on icon "close" at bounding box center [1165, 26] width 10 height 11
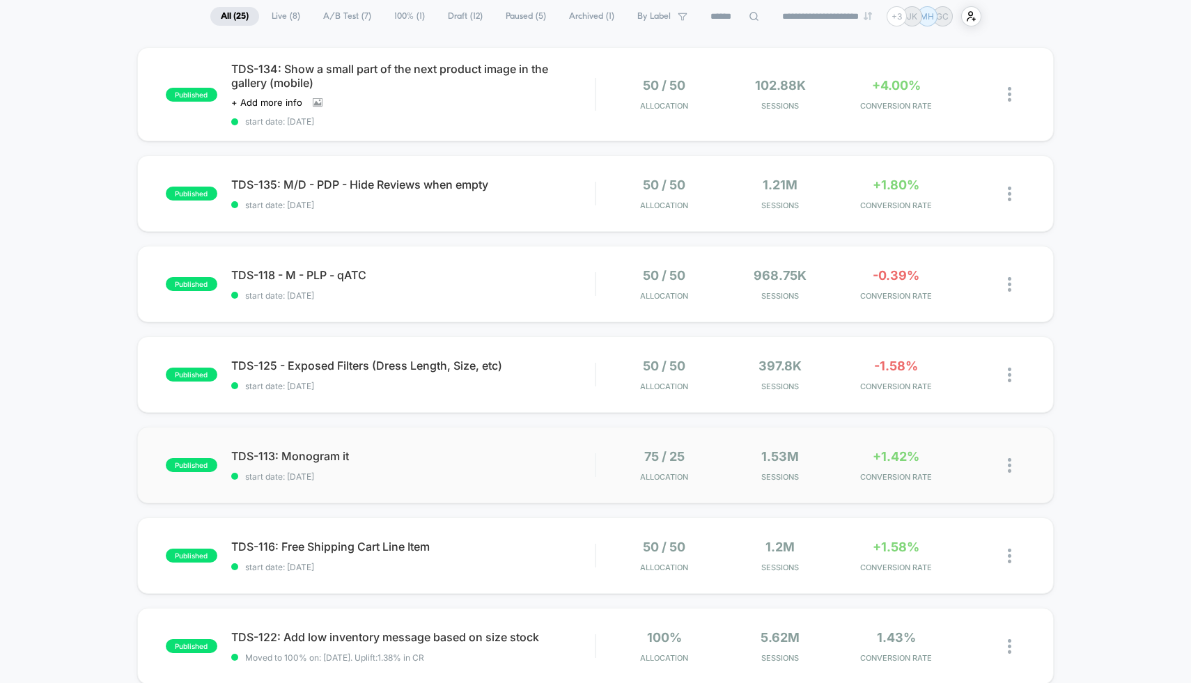
scroll to position [134, 0]
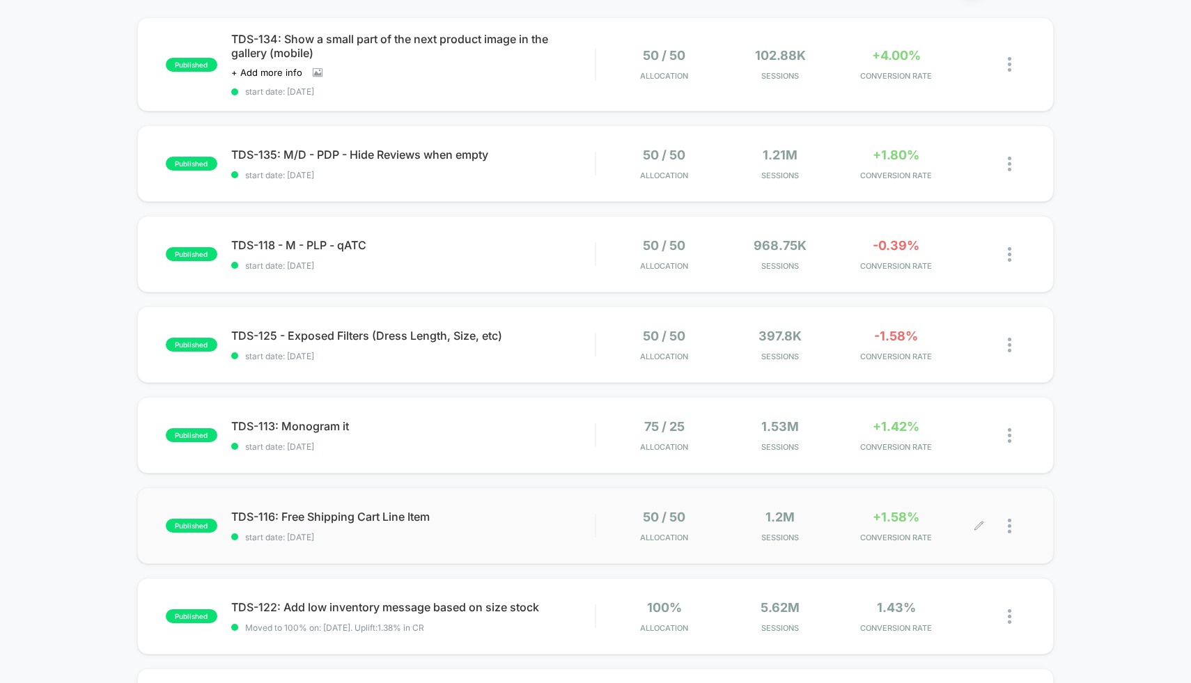
click at [866, 518] on div "+1.58% CONVERSION RATE" at bounding box center [895, 526] width 109 height 33
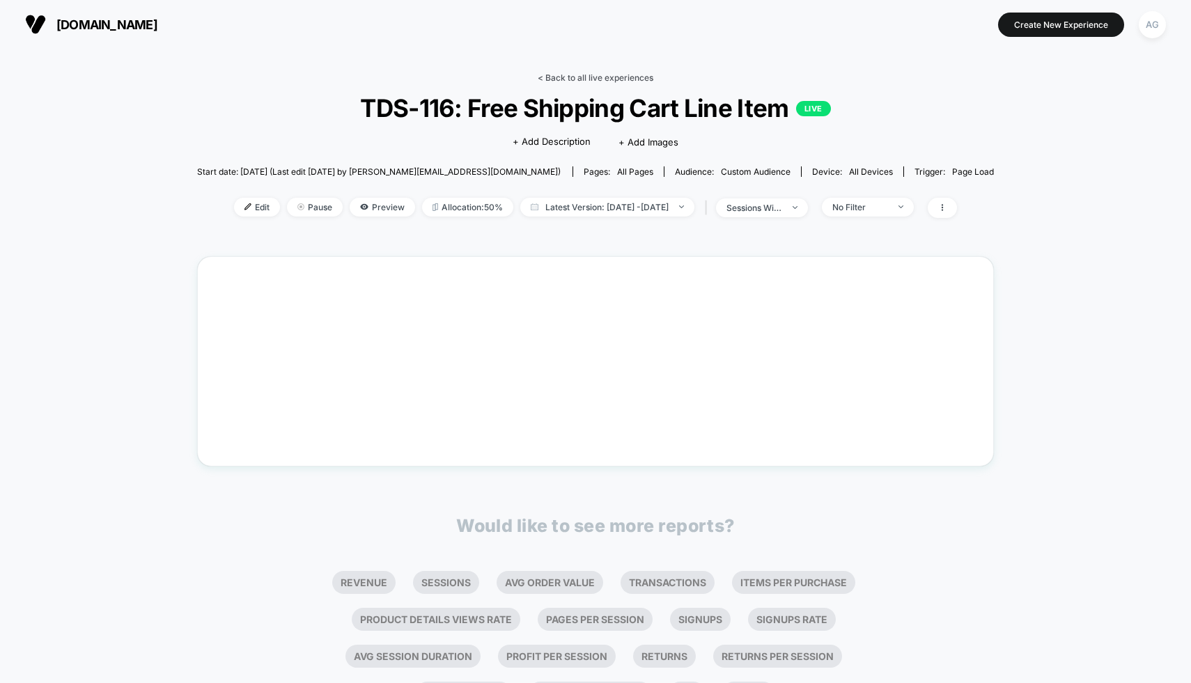
click at [577, 75] on link "< Back to all live experiences" at bounding box center [596, 77] width 116 height 10
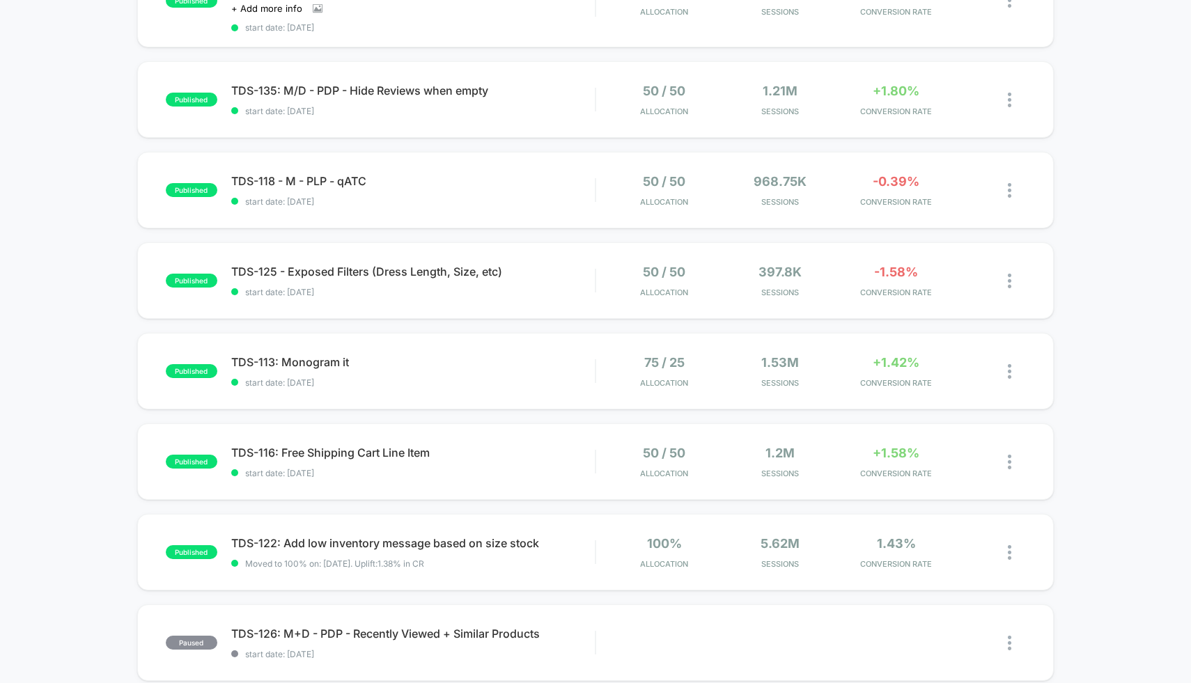
scroll to position [49, 0]
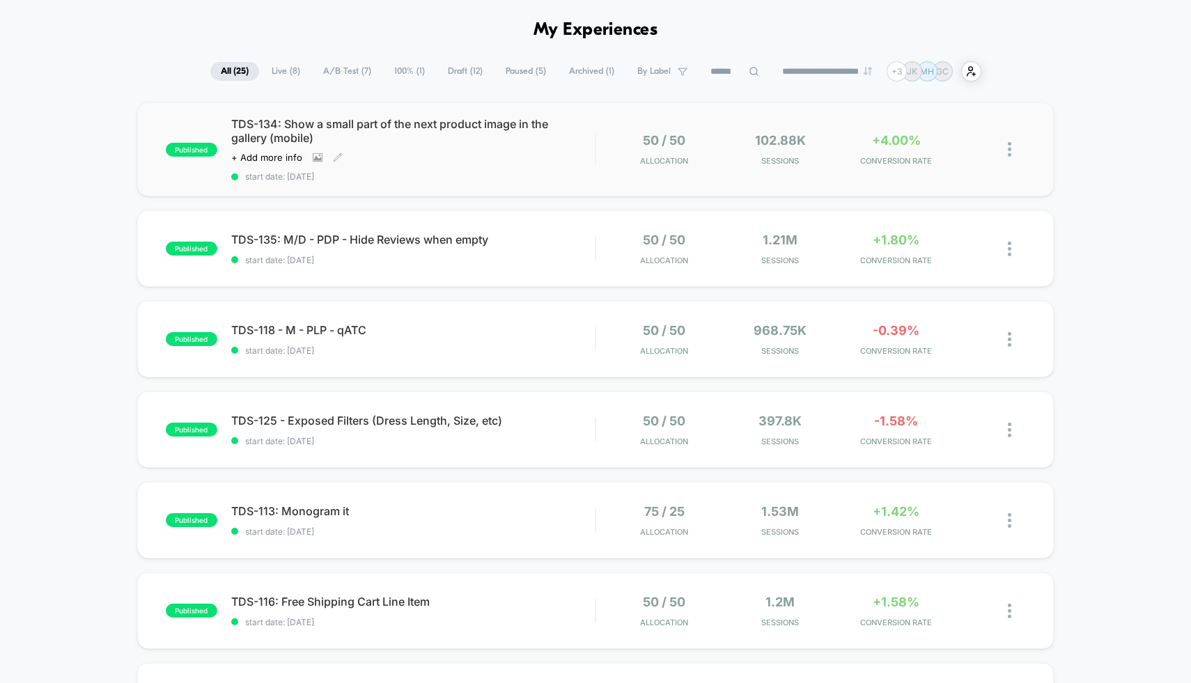
click at [544, 166] on div "TDS-134: Show a small part of the next product image in the gallery (mobile) Cl…" at bounding box center [413, 149] width 364 height 65
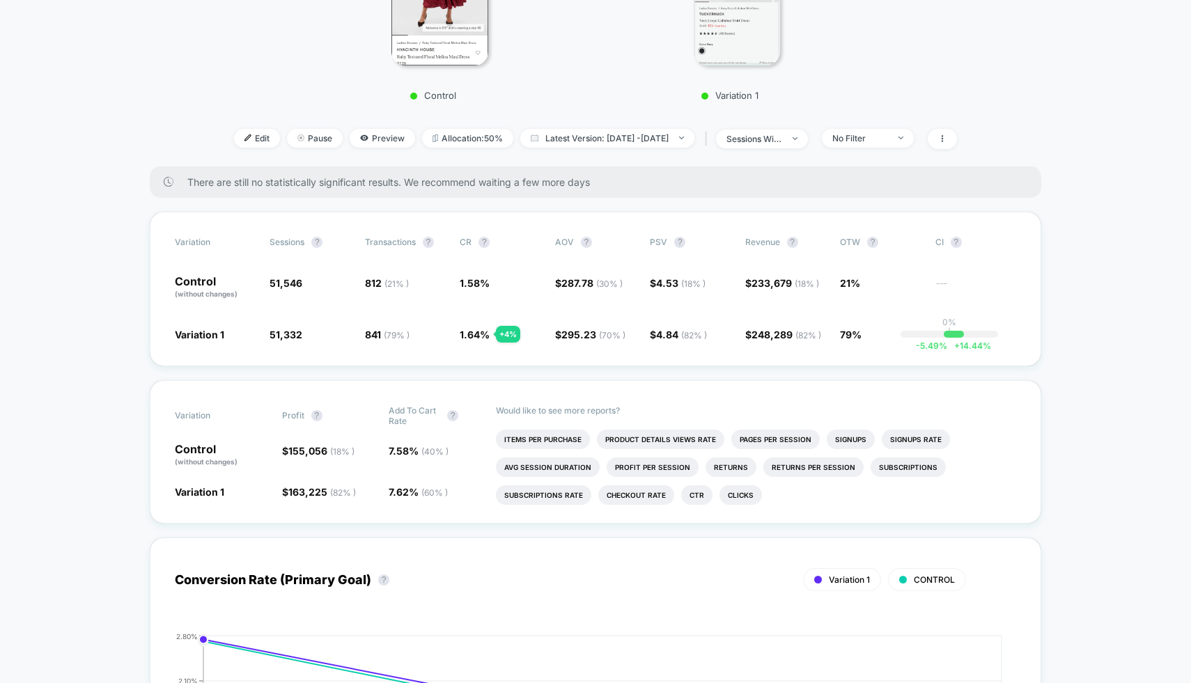
scroll to position [381, 0]
click at [903, 135] on img at bounding box center [900, 136] width 5 height 3
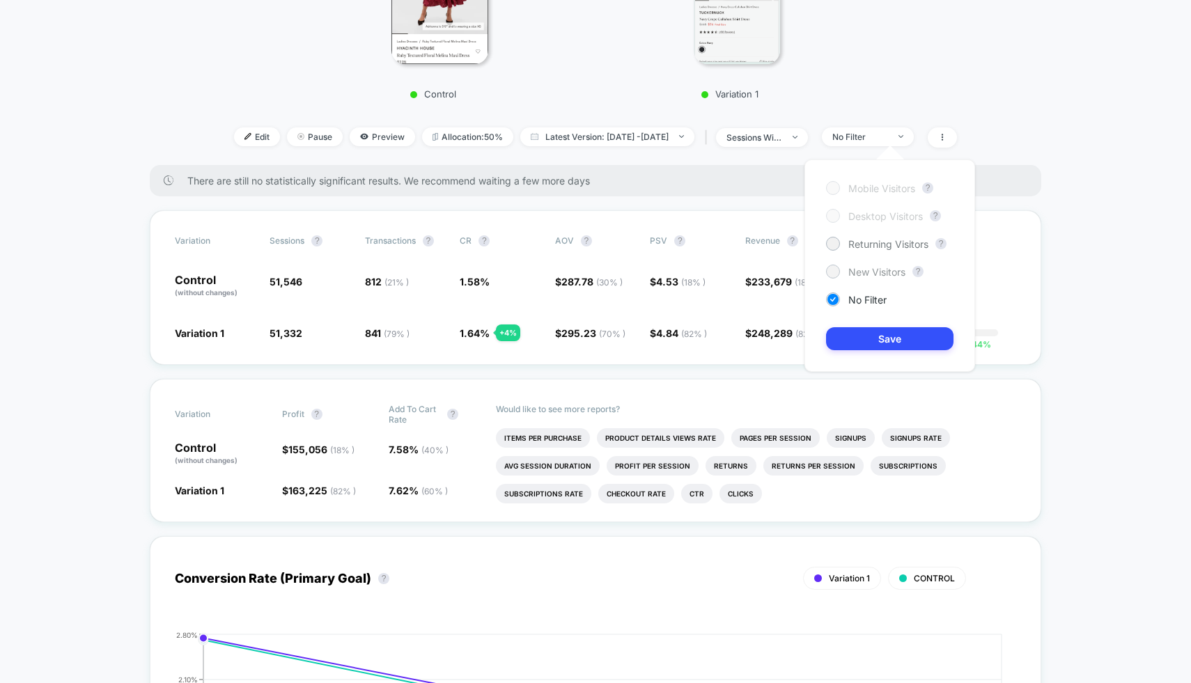
click at [869, 266] on span "New Visitors" at bounding box center [876, 272] width 57 height 12
click at [883, 327] on button "Save" at bounding box center [889, 338] width 127 height 23
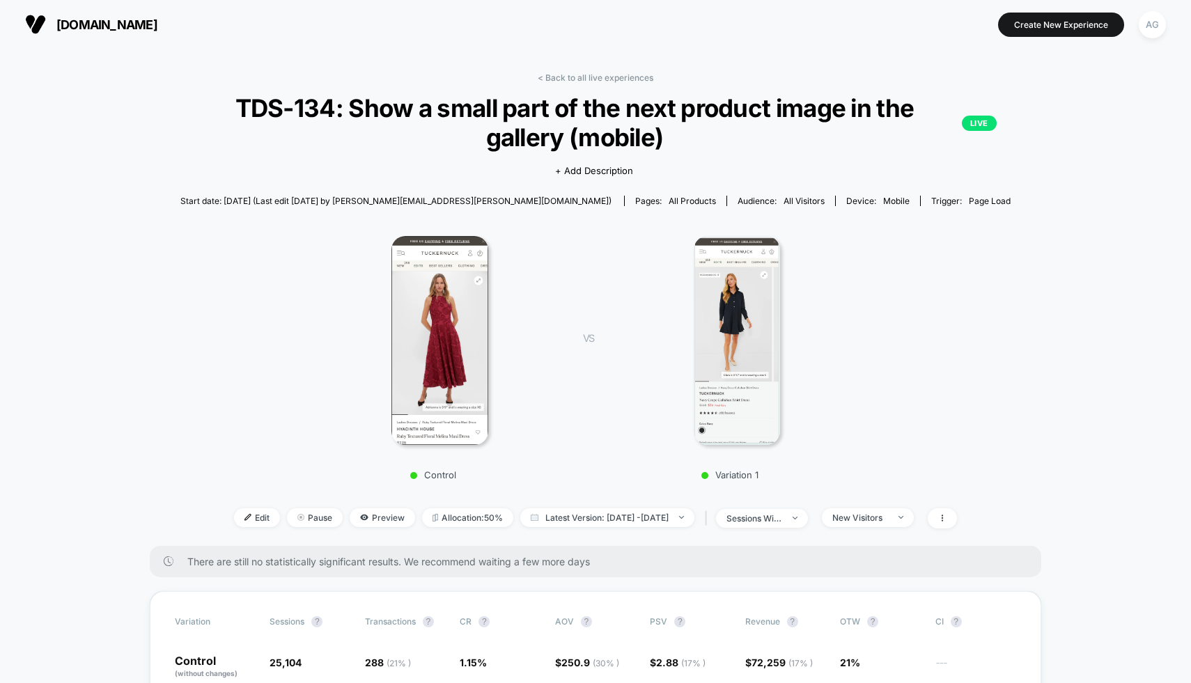
click at [599, 74] on link "< Back to all live experiences" at bounding box center [596, 77] width 116 height 10
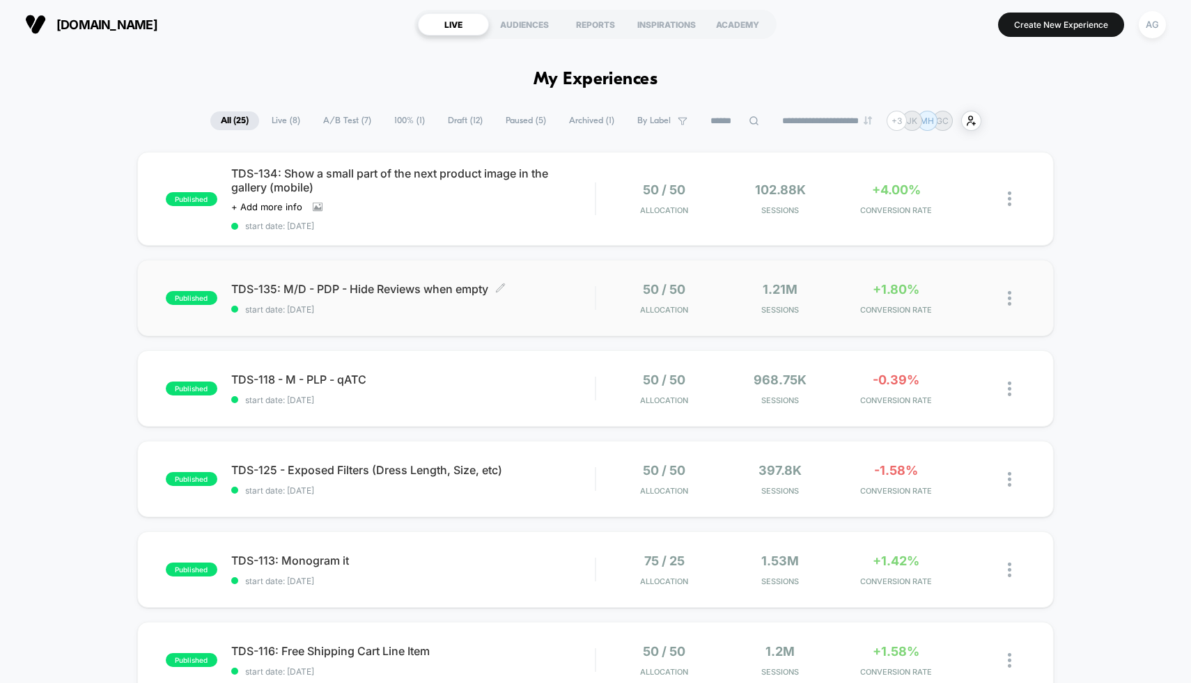
click at [537, 290] on span "TDS-135: M/D - PDP - Hide Reviews when empty Click to edit experience details" at bounding box center [413, 289] width 364 height 14
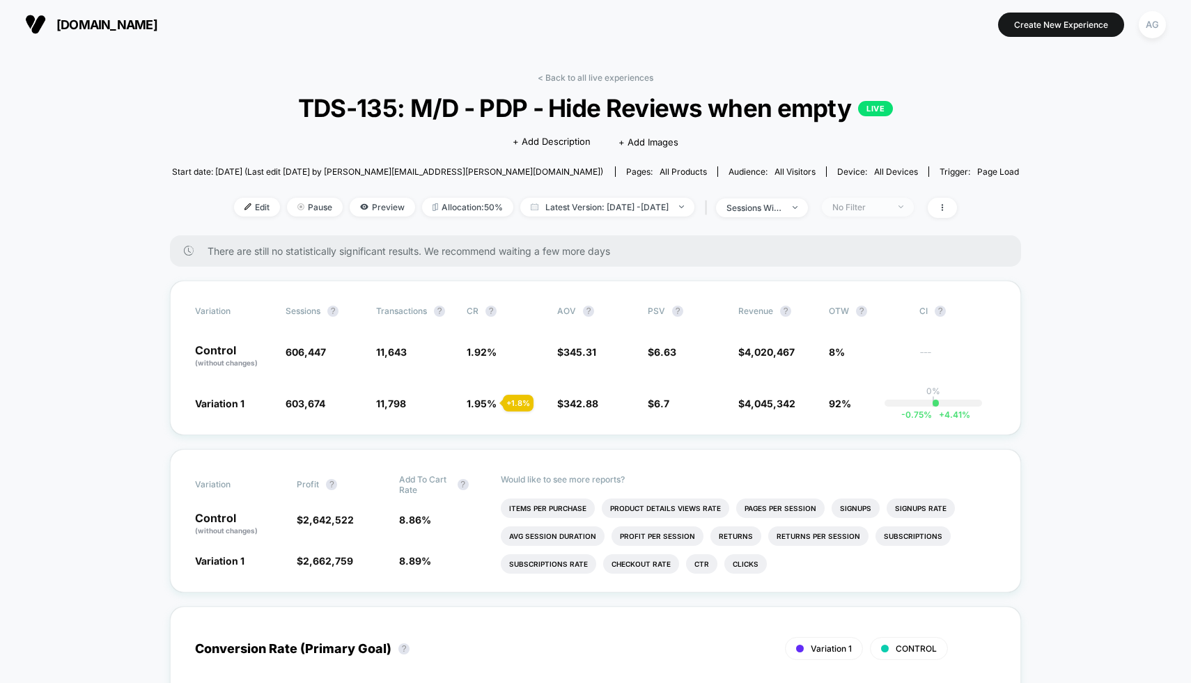
click at [891, 214] on span "No Filter" at bounding box center [868, 207] width 92 height 19
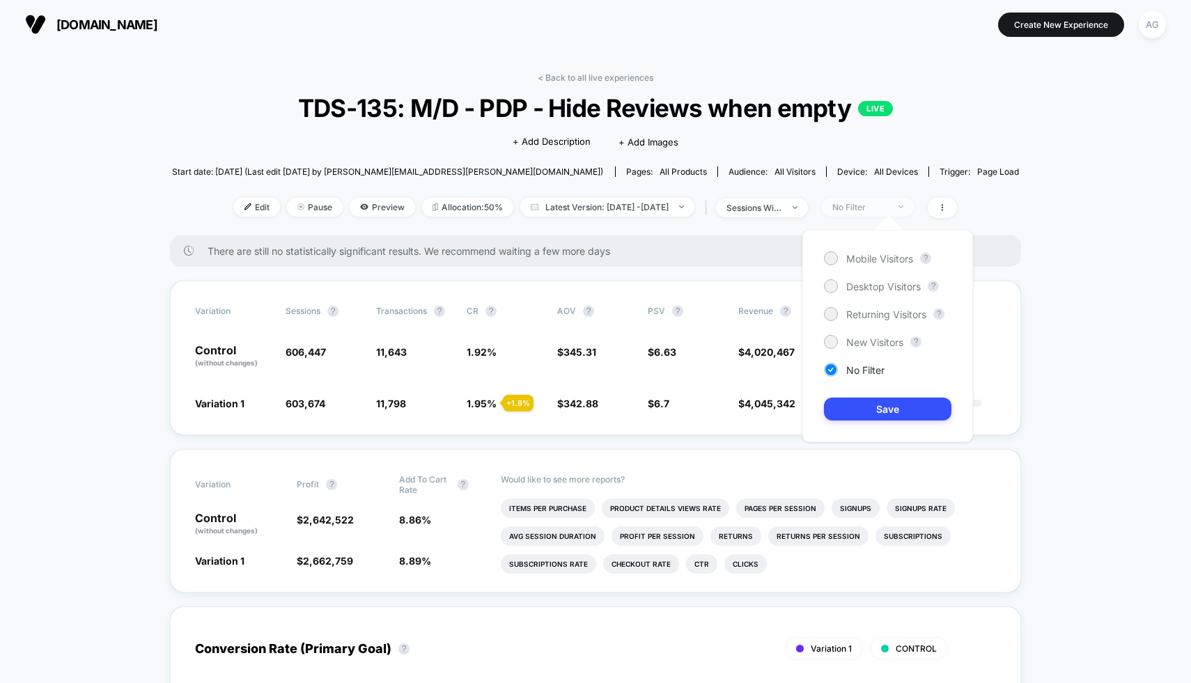
click at [890, 211] on span "No Filter" at bounding box center [868, 207] width 92 height 19
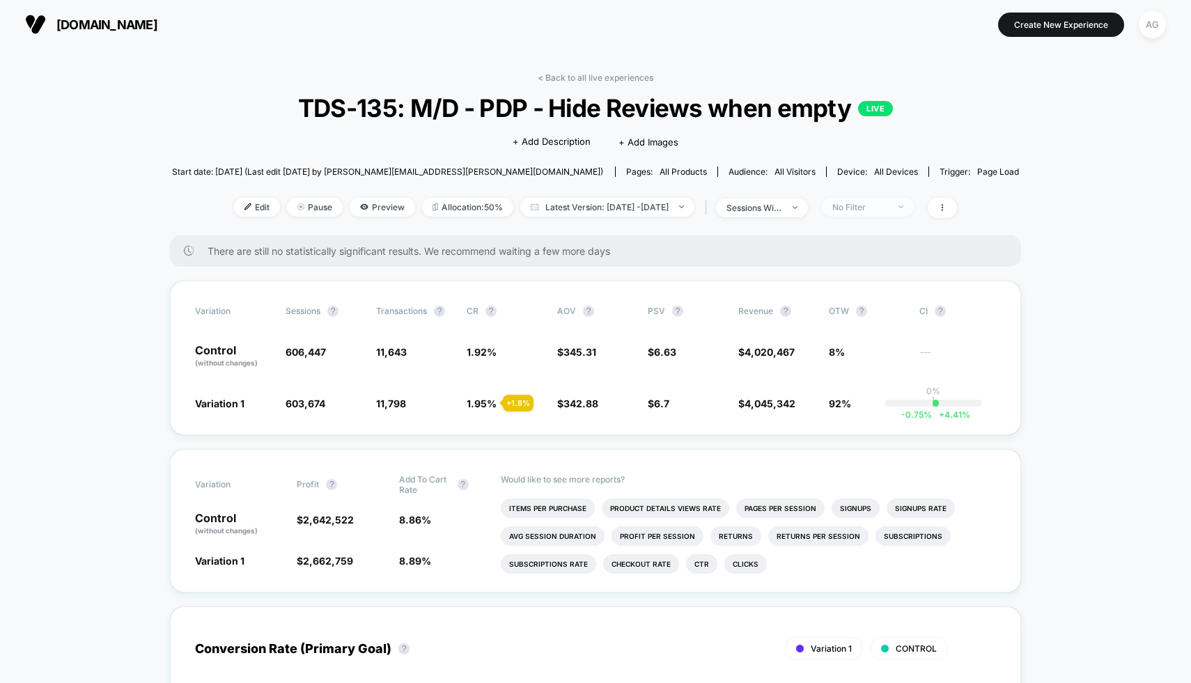
click at [890, 211] on span "No Filter" at bounding box center [868, 207] width 92 height 19
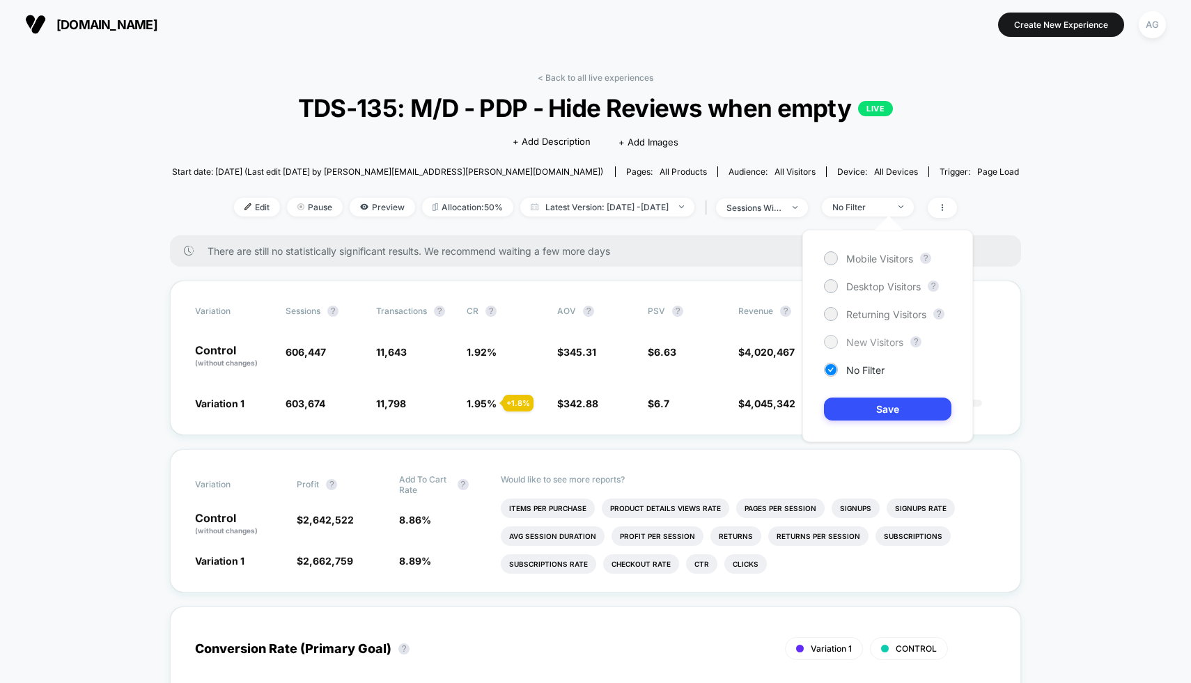
click at [854, 345] on span "New Visitors" at bounding box center [874, 342] width 57 height 12
click at [855, 410] on button "Save" at bounding box center [887, 409] width 127 height 23
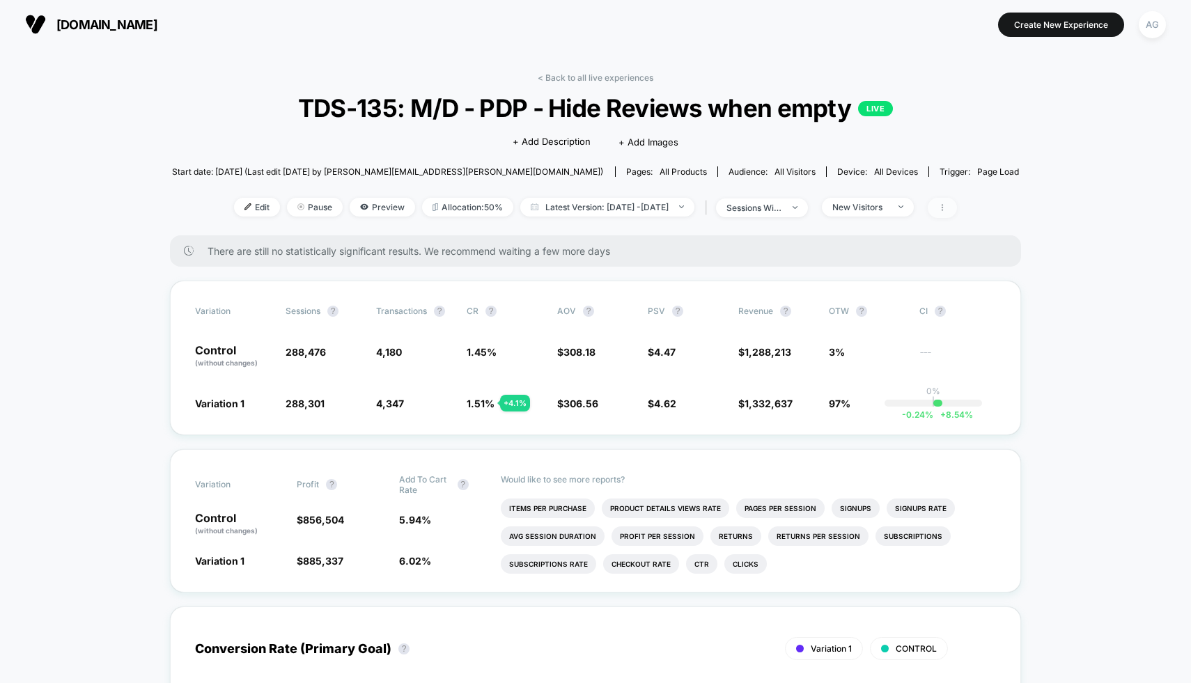
click at [957, 215] on span at bounding box center [942, 208] width 29 height 20
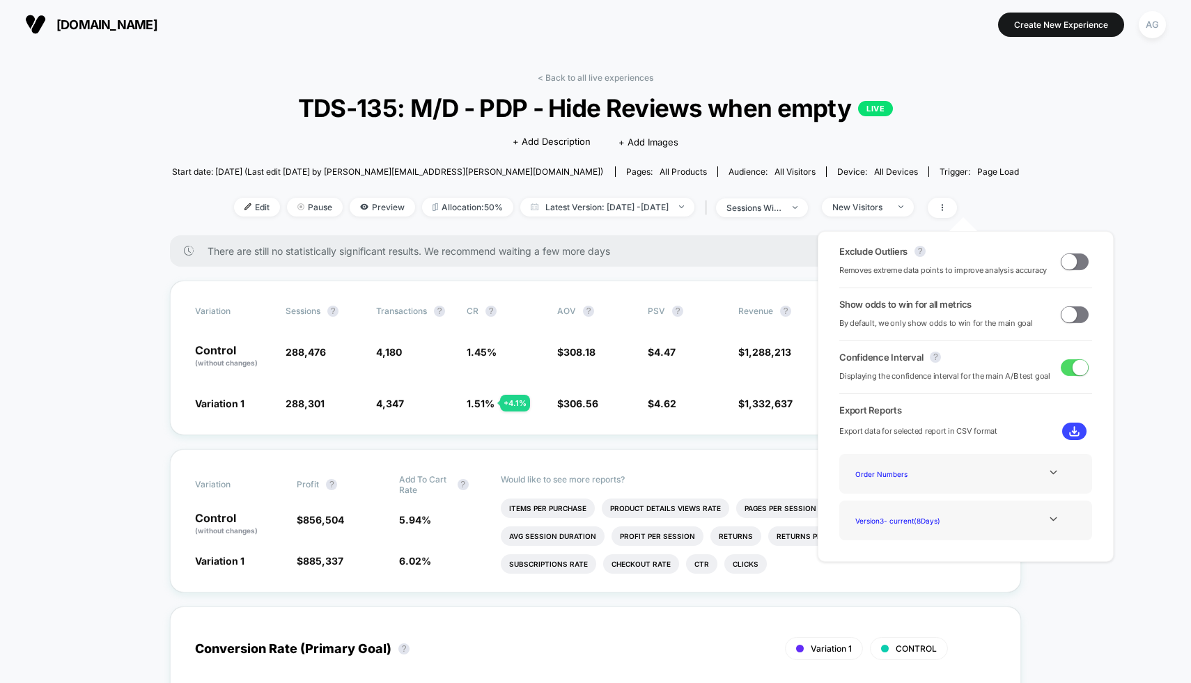
click at [1069, 261] on span at bounding box center [1068, 261] width 15 height 15
click at [957, 210] on span at bounding box center [942, 208] width 29 height 20
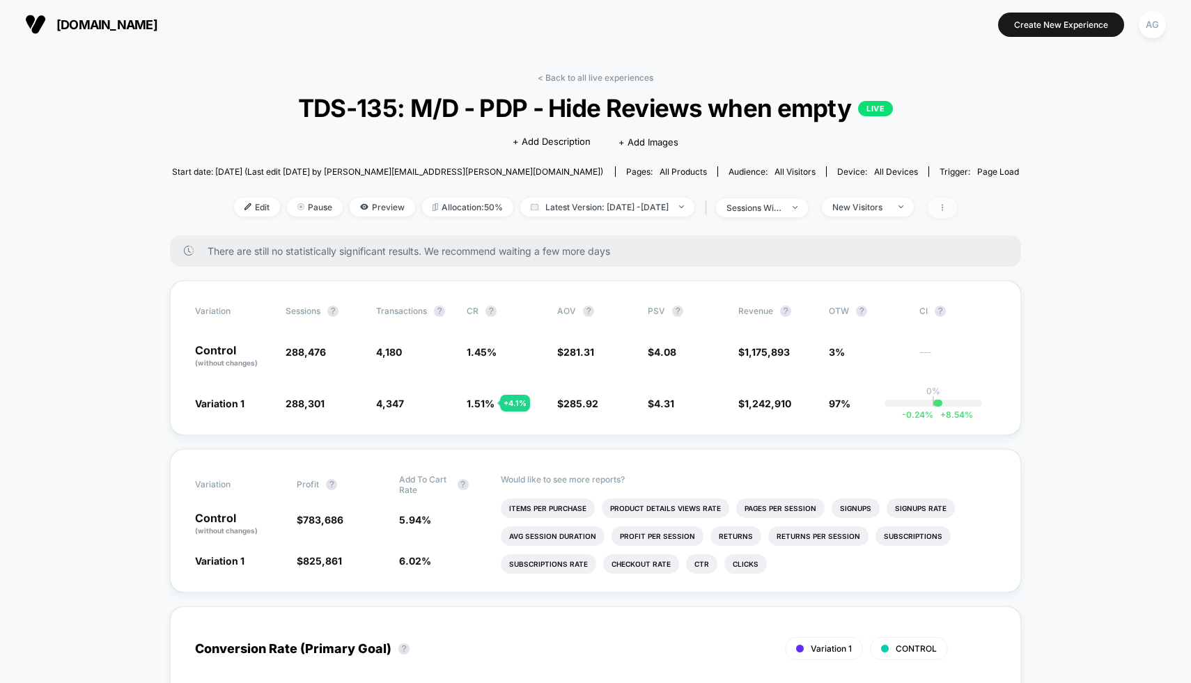
click at [947, 211] on icon at bounding box center [942, 207] width 8 height 8
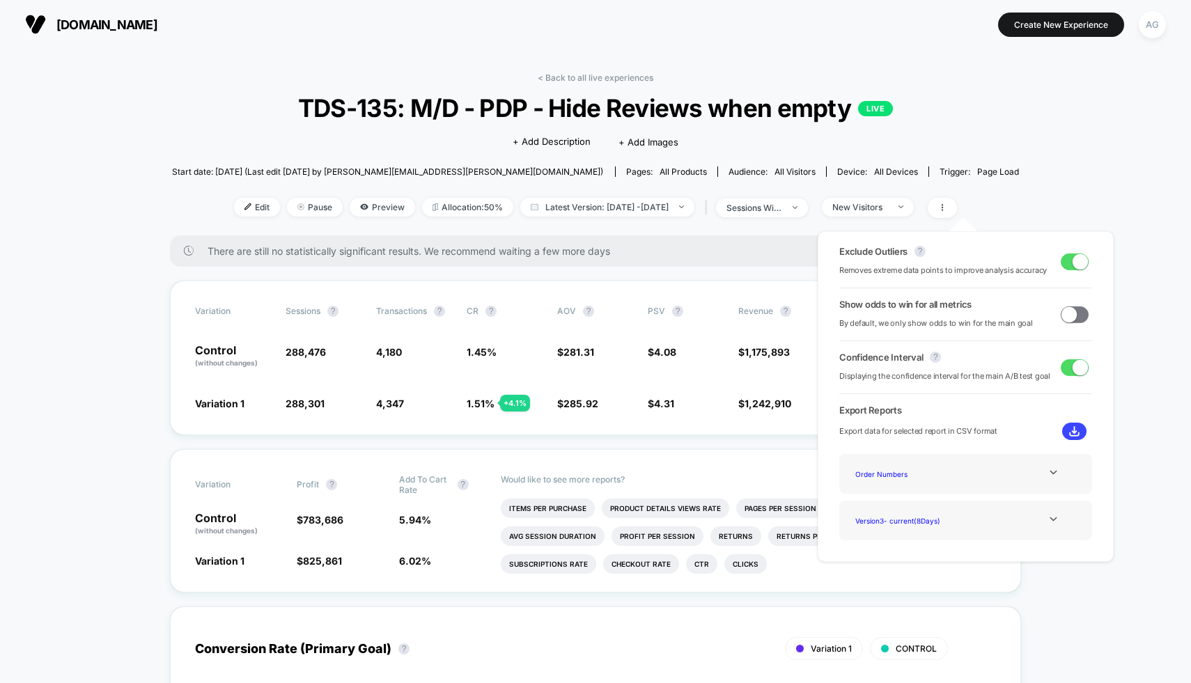
click at [1073, 259] on span at bounding box center [1080, 261] width 15 height 15
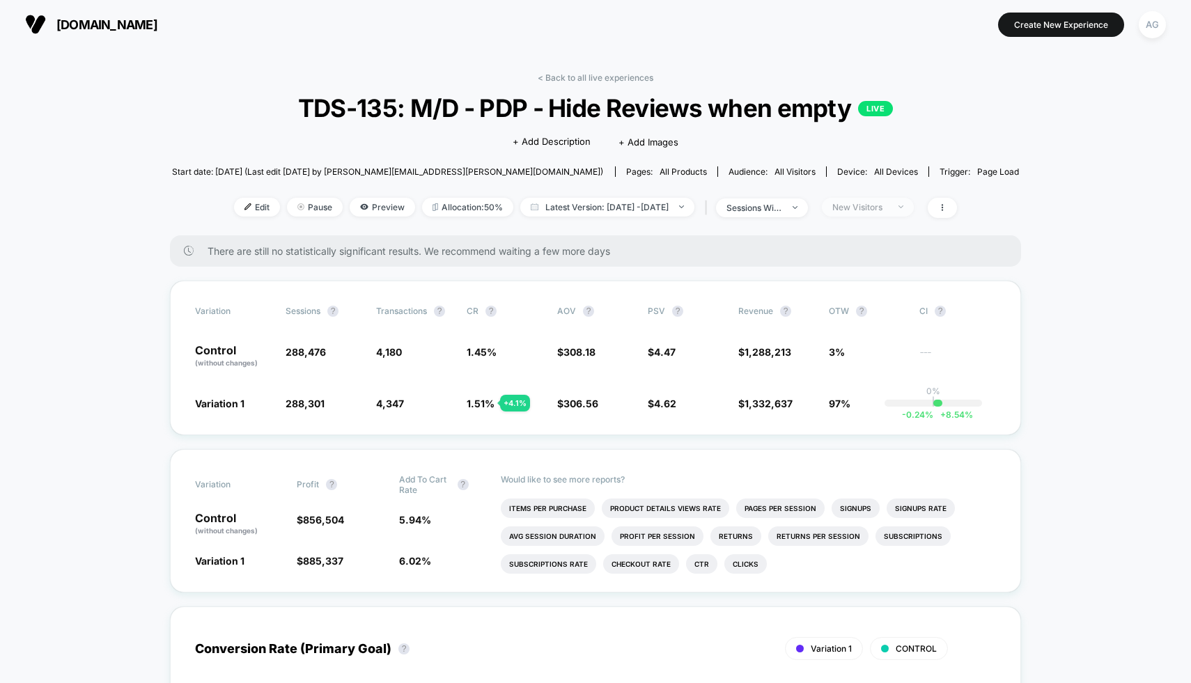
click at [876, 208] on div "New Visitors" at bounding box center [860, 207] width 56 height 10
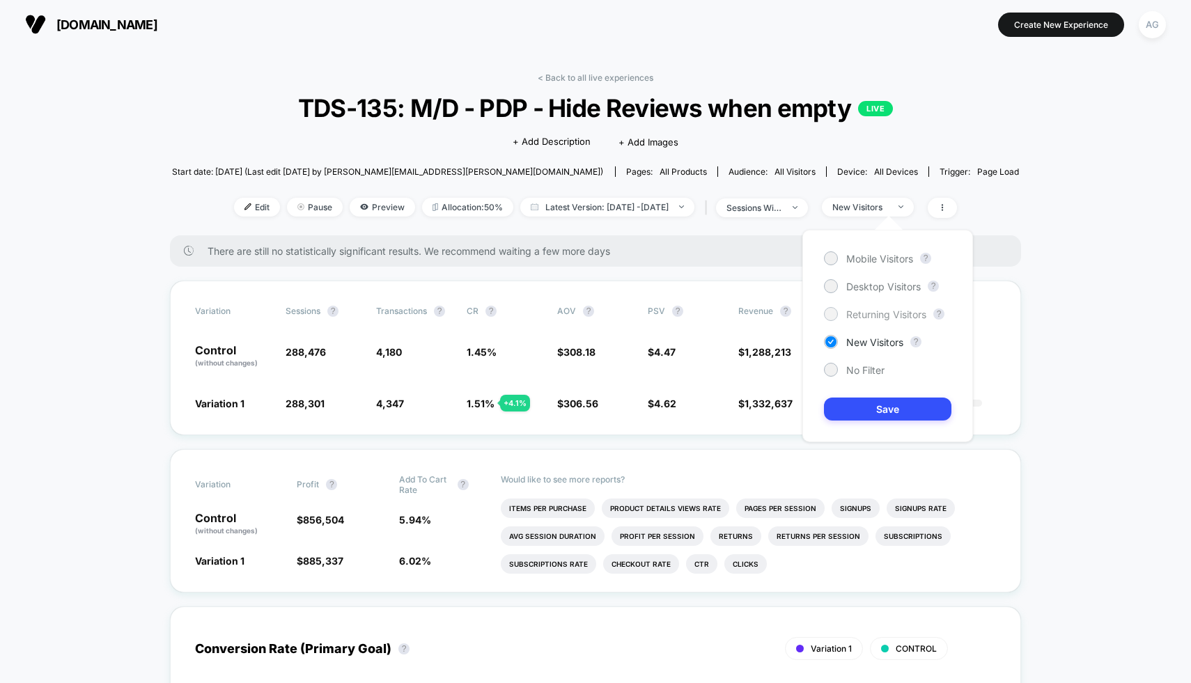
click at [849, 313] on span "Returning Visitors" at bounding box center [886, 315] width 80 height 12
click at [874, 410] on button "Save" at bounding box center [887, 409] width 127 height 23
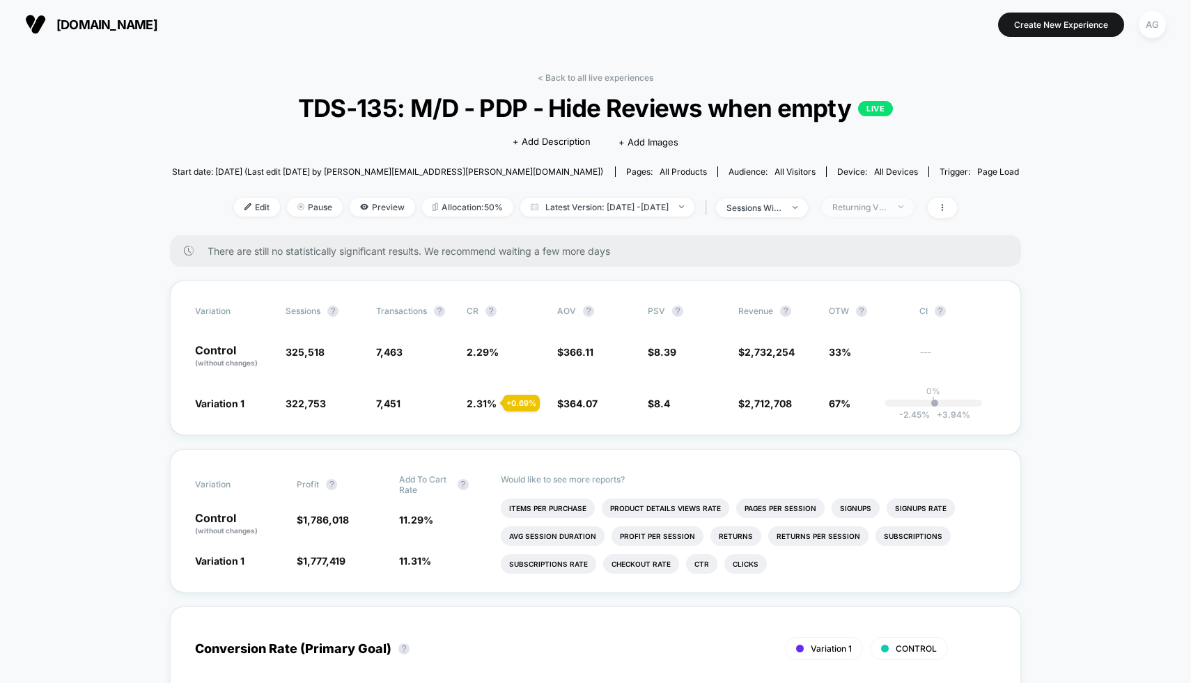
click at [888, 210] on div "Returning Visitors" at bounding box center [860, 207] width 56 height 10
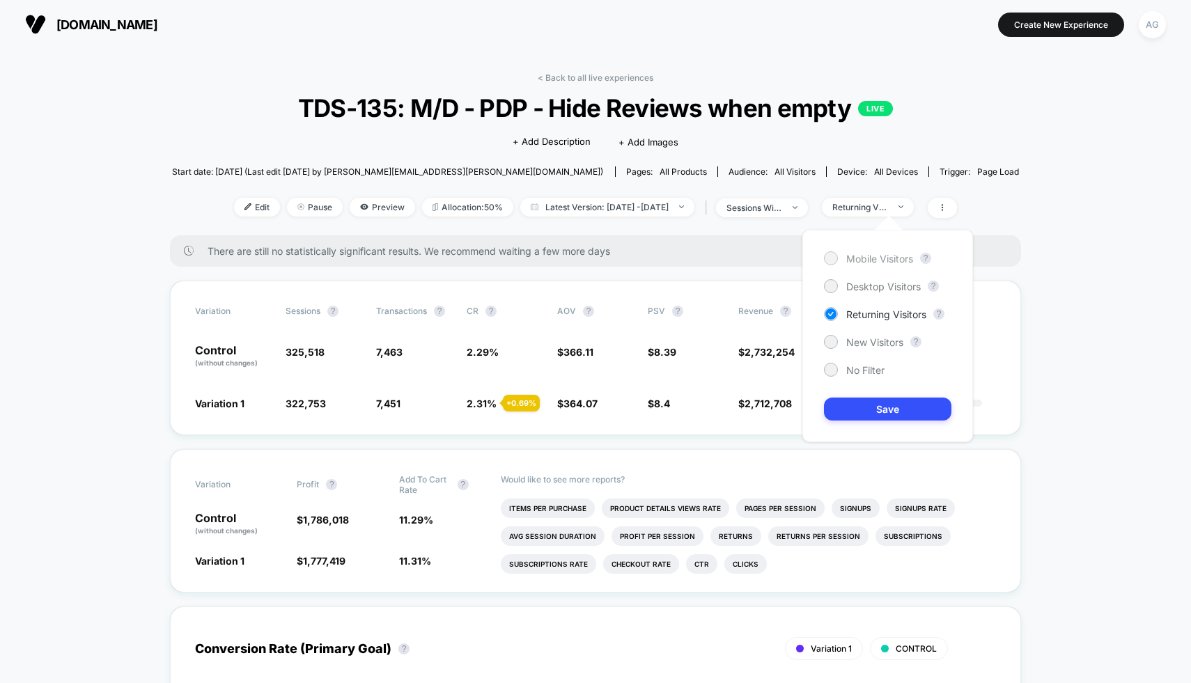
click at [859, 257] on span "Mobile Visitors" at bounding box center [879, 259] width 67 height 12
click at [893, 405] on button "Save" at bounding box center [887, 409] width 127 height 23
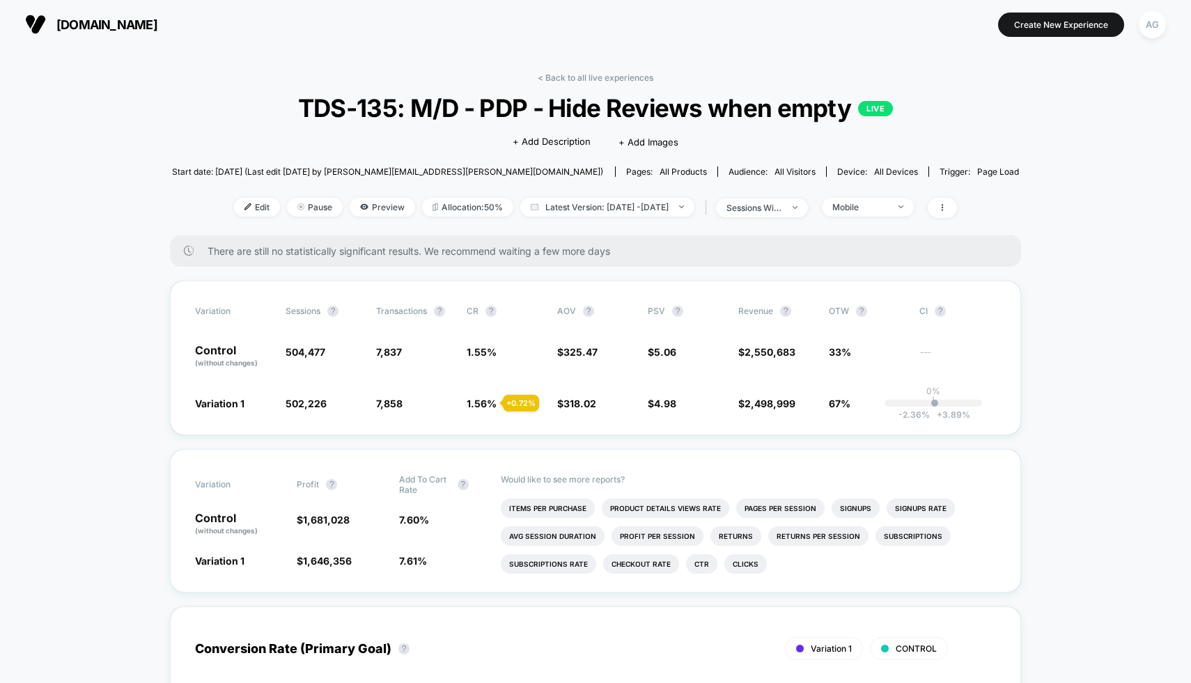
click at [878, 215] on div "Edit Pause Preview Allocation: 50% Latest Version: Sep 9, 2025 - Sep 16, 2025 |…" at bounding box center [596, 208] width 848 height 20
click at [878, 209] on div "Mobile" at bounding box center [860, 207] width 56 height 10
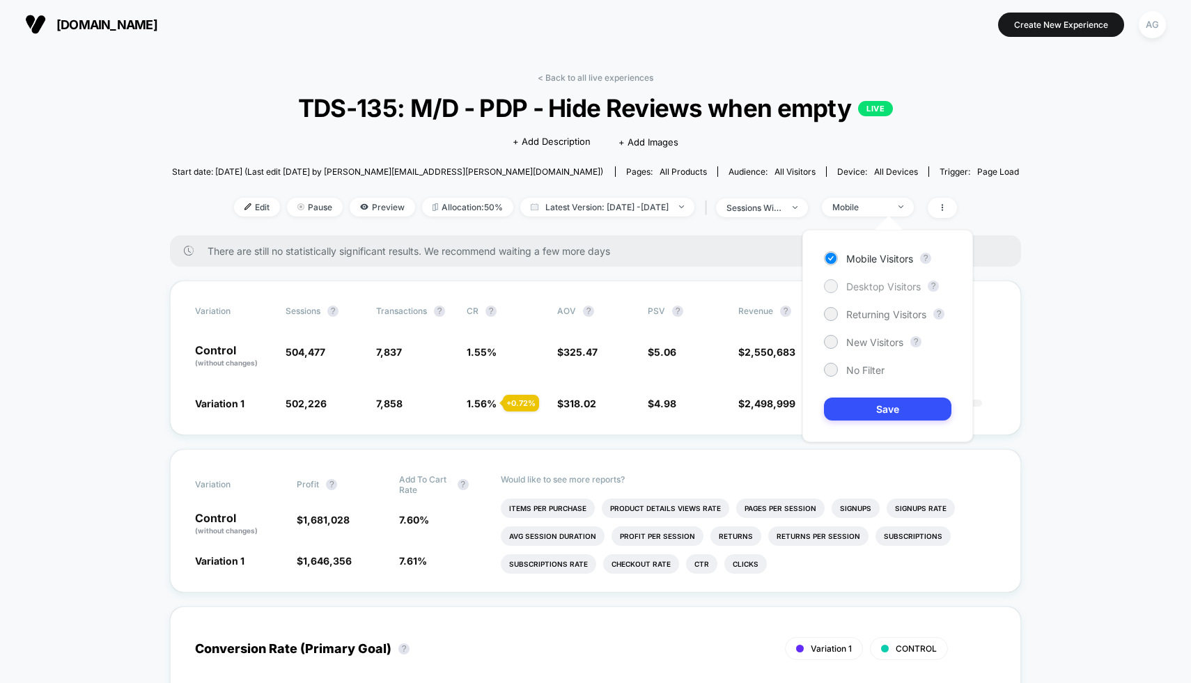
click at [864, 286] on span "Desktop Visitors" at bounding box center [883, 287] width 75 height 12
click at [868, 407] on button "Save" at bounding box center [887, 409] width 127 height 23
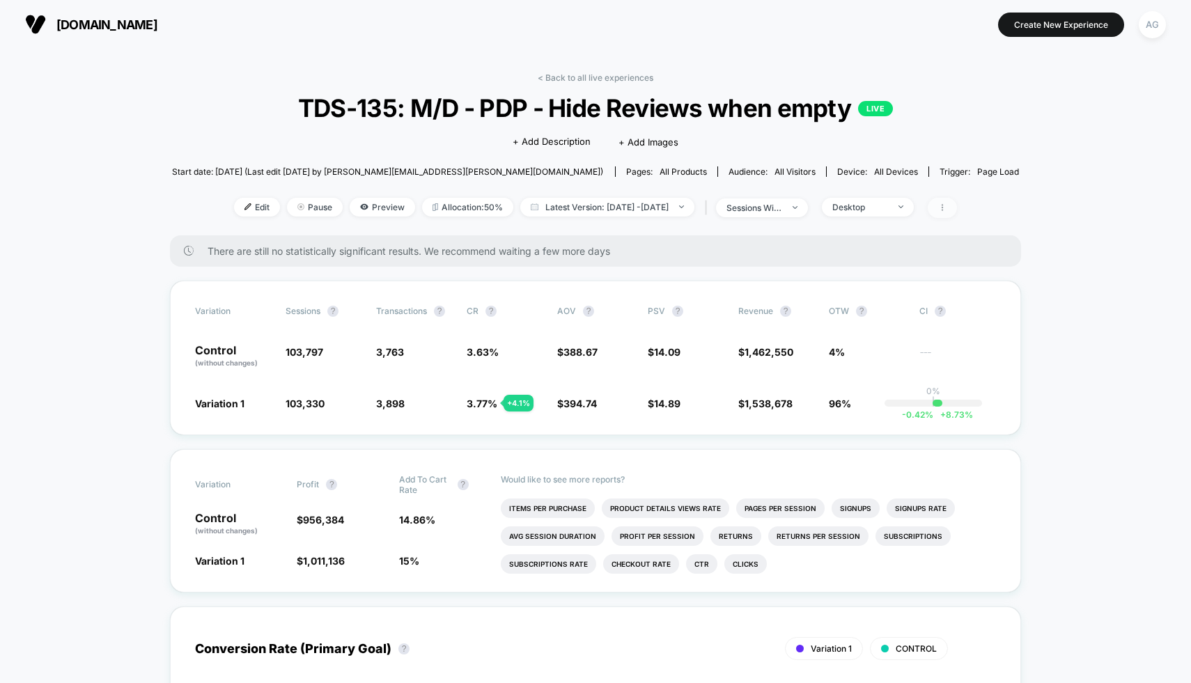
click at [957, 211] on span at bounding box center [942, 208] width 29 height 20
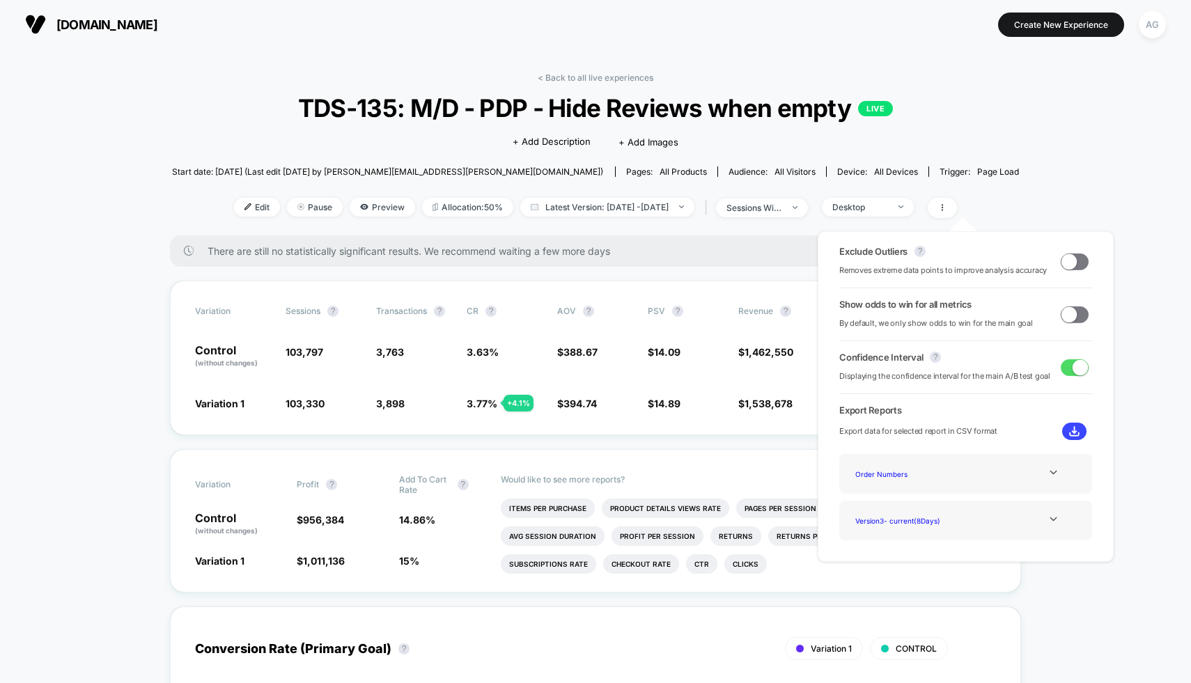
click at [1063, 260] on span at bounding box center [1068, 261] width 15 height 15
click at [1064, 267] on span at bounding box center [1075, 262] width 28 height 17
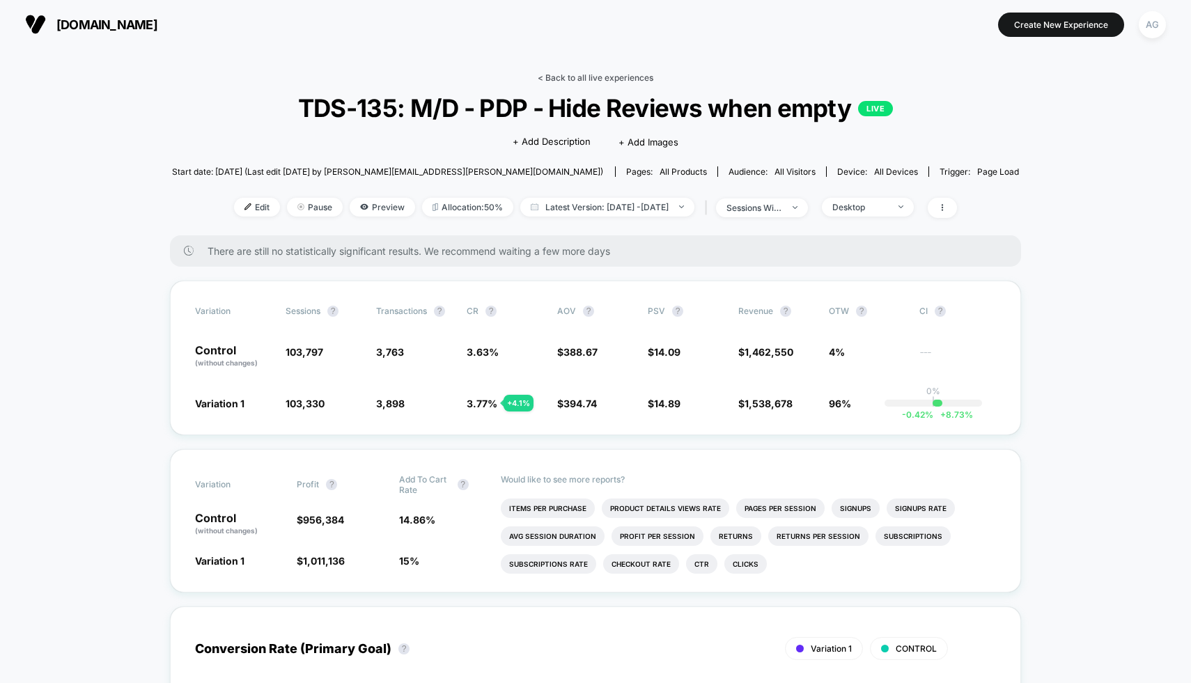
click at [617, 74] on link "< Back to all live experiences" at bounding box center [596, 77] width 116 height 10
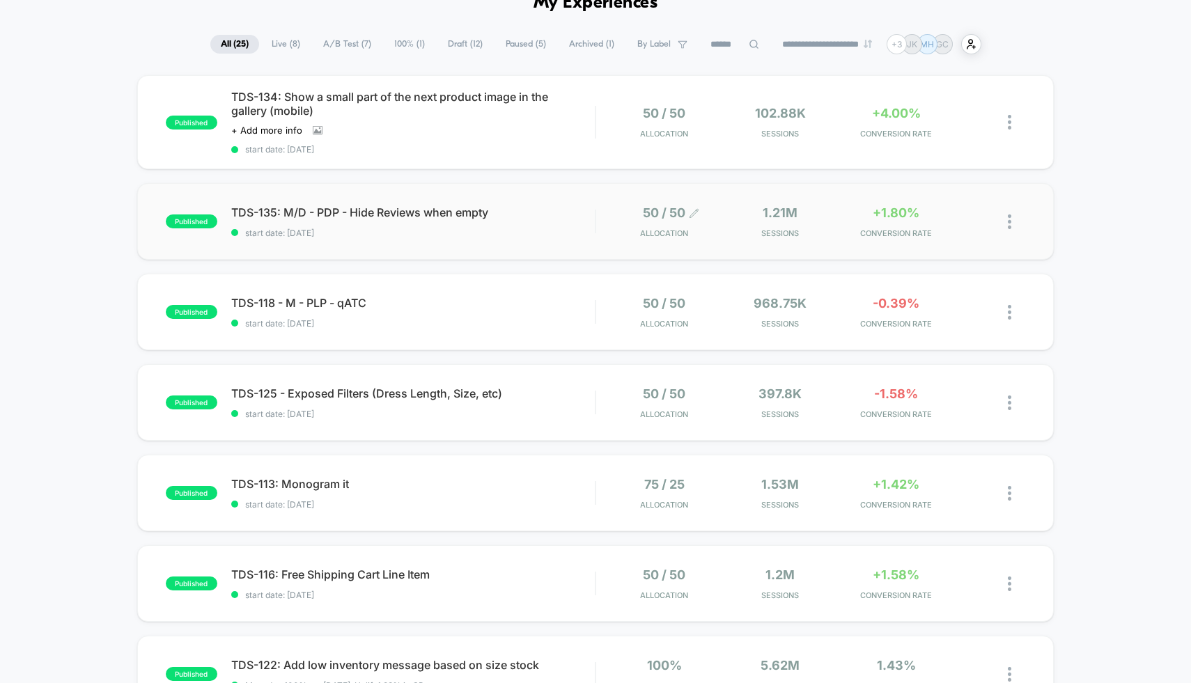
scroll to position [78, 0]
click at [547, 308] on div "TDS-118 - M - PLP - qATC Click to edit experience details Click to edit experie…" at bounding box center [413, 311] width 364 height 33
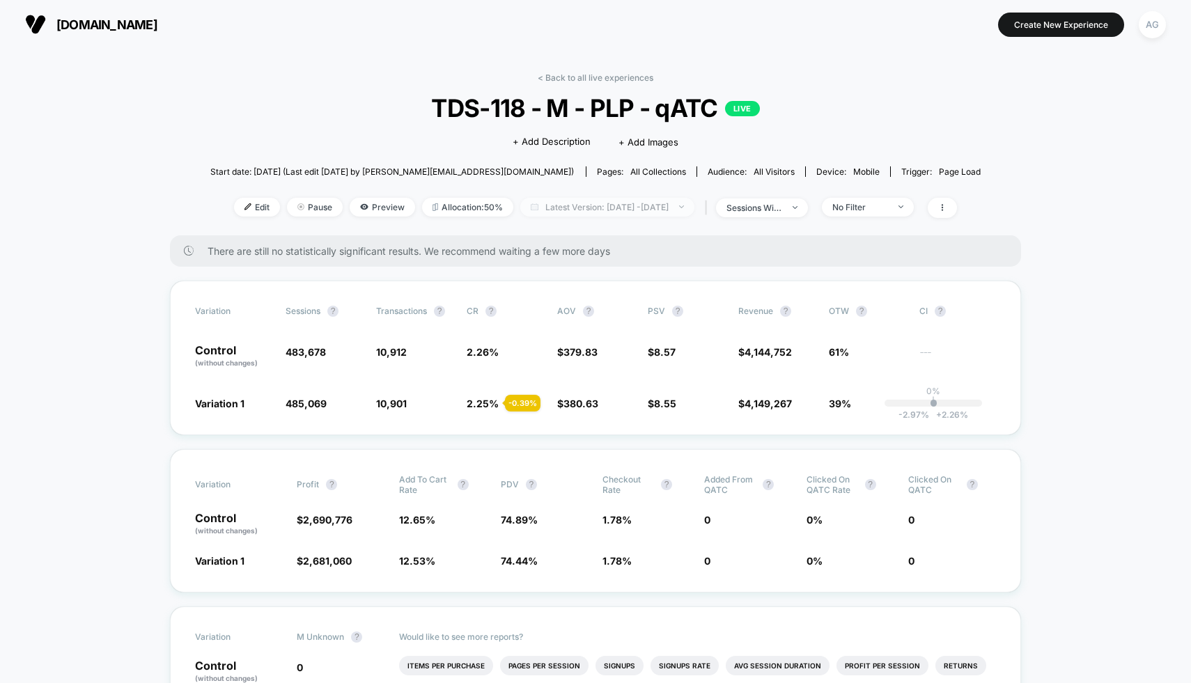
click at [602, 211] on span "Latest Version: Sep 2, 2025 - Sep 16, 2025" at bounding box center [607, 207] width 174 height 19
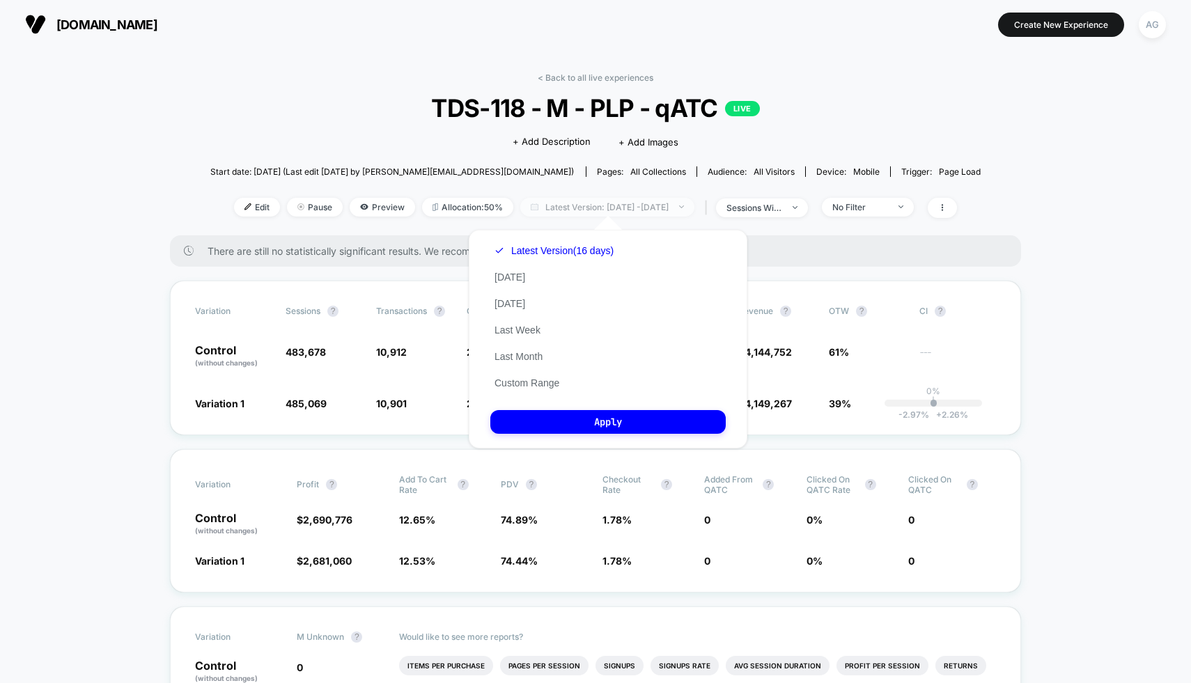
click at [602, 213] on span "Latest Version: Sep 2, 2025 - Sep 16, 2025" at bounding box center [607, 207] width 174 height 19
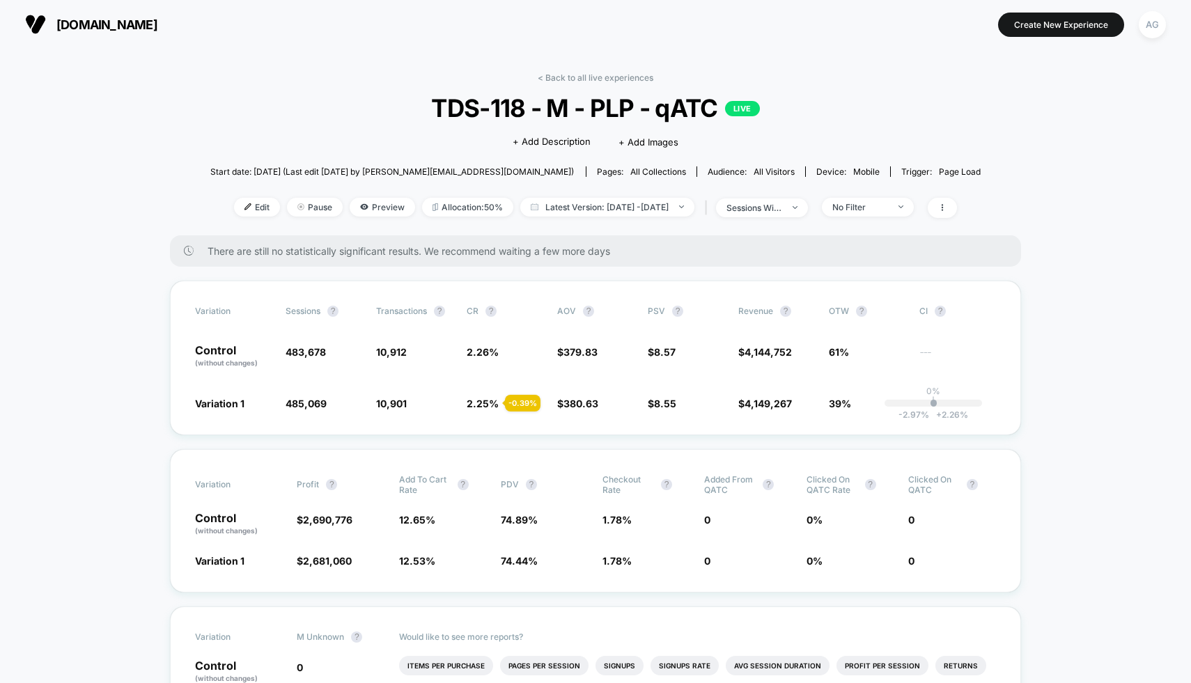
click at [564, 84] on div "< Back to all live experiences TDS-118 - M - PLP - qATC LIVE Click to edit expe…" at bounding box center [595, 153] width 771 height 163
click at [563, 80] on link "< Back to all live experiences" at bounding box center [596, 77] width 116 height 10
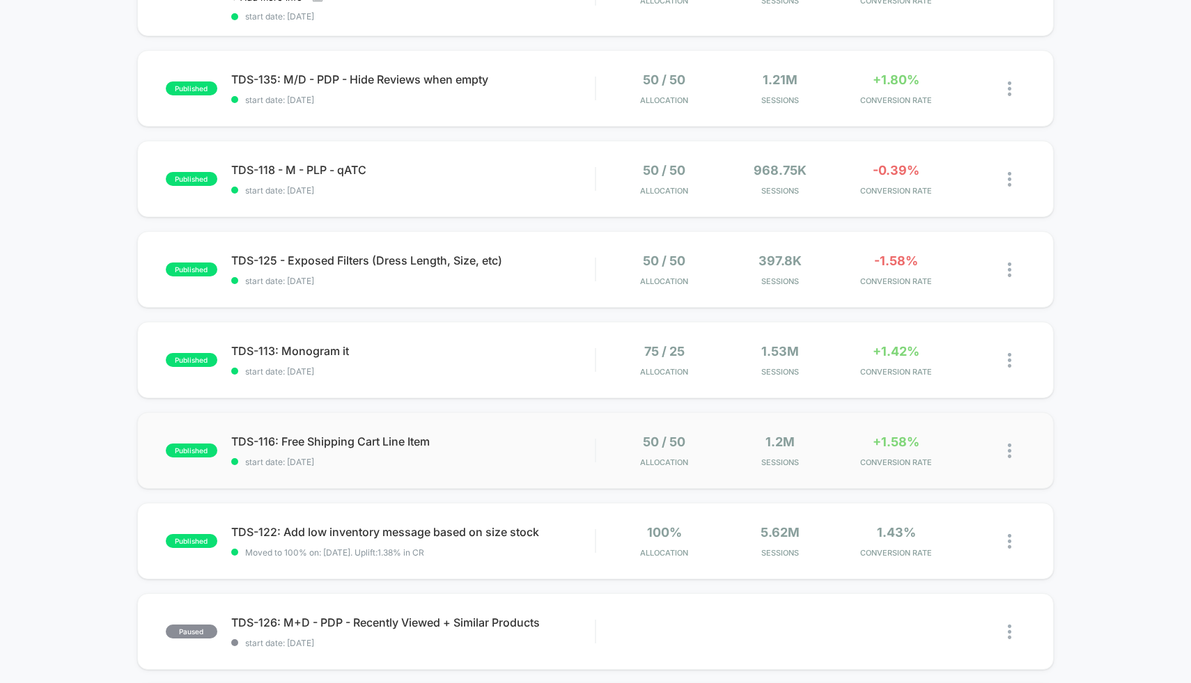
scroll to position [268, 0]
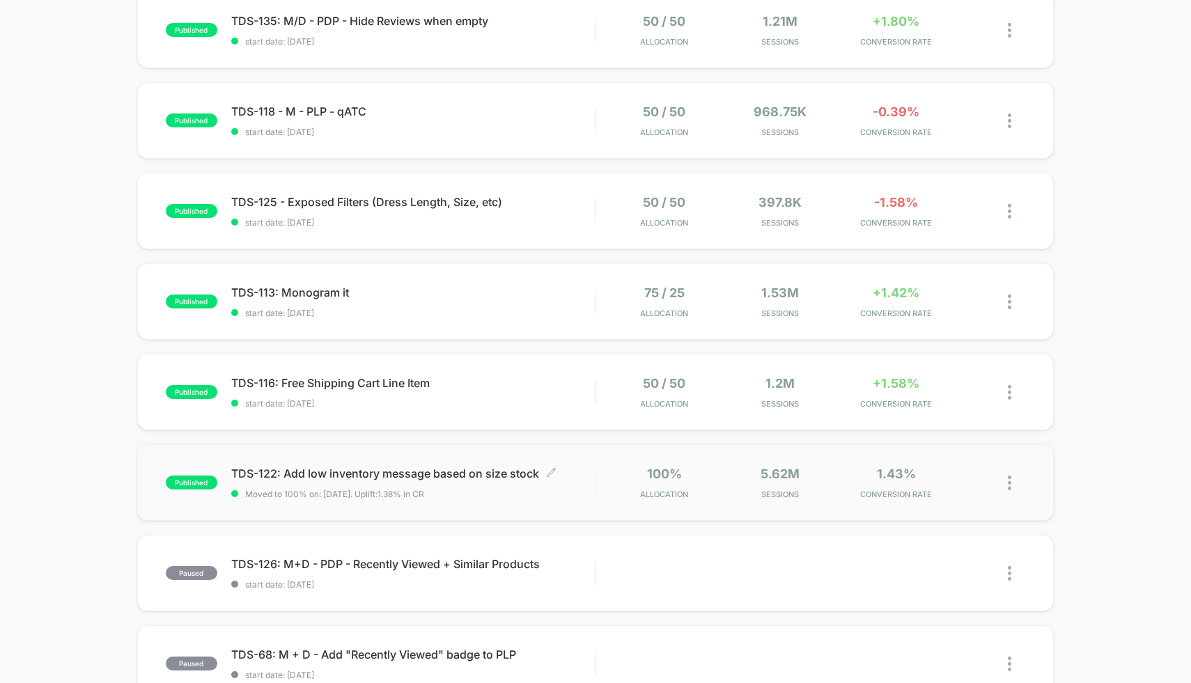
click at [508, 481] on div "TDS-122: Add low inventory message based on size stock Click to edit experience…" at bounding box center [413, 483] width 364 height 33
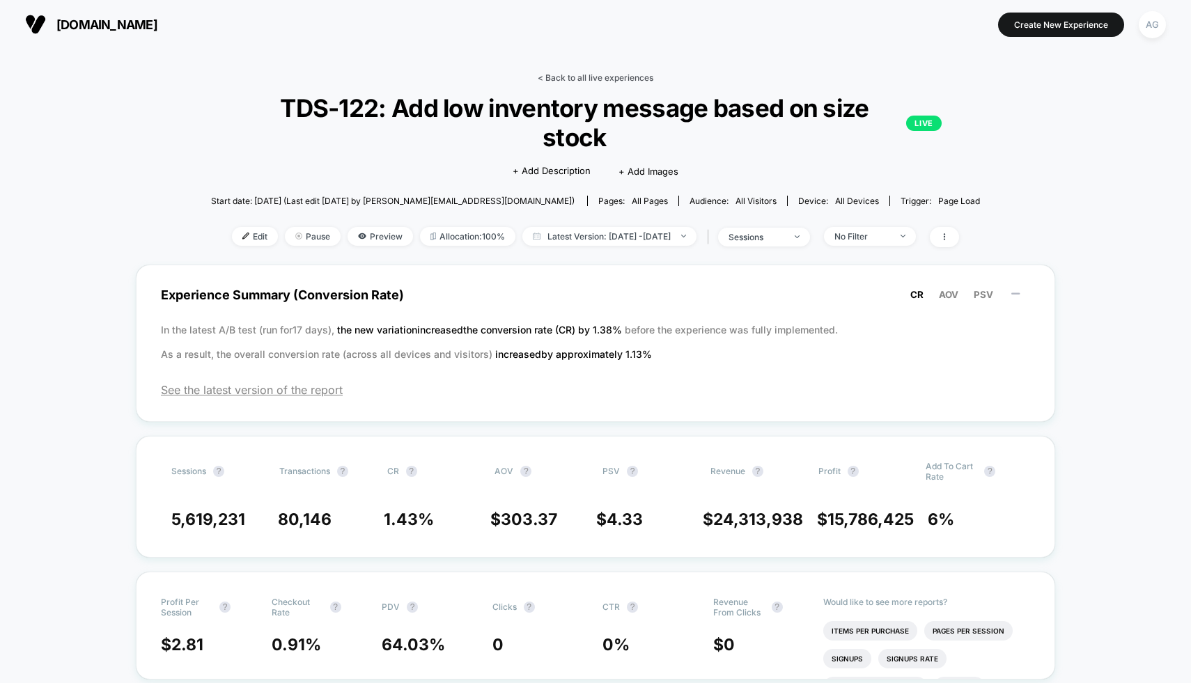
click at [651, 77] on link "< Back to all live experiences" at bounding box center [596, 77] width 116 height 10
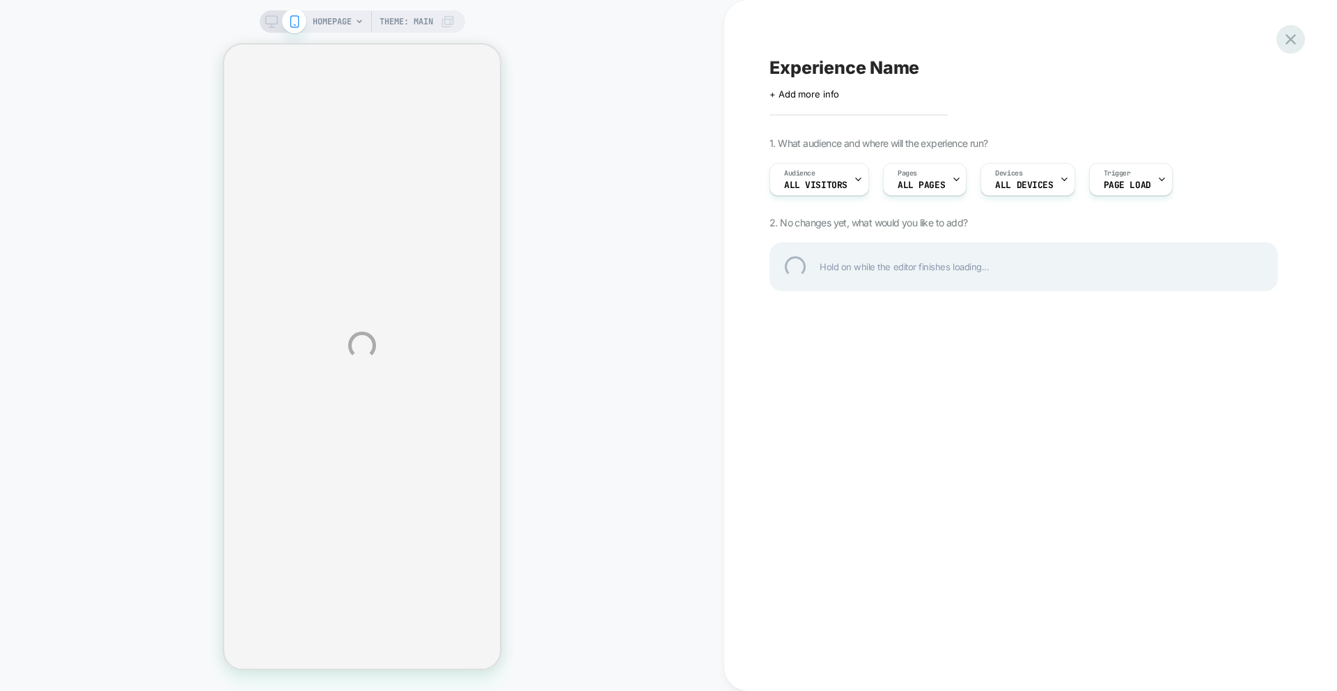
click at [1296, 38] on div at bounding box center [1291, 39] width 29 height 29
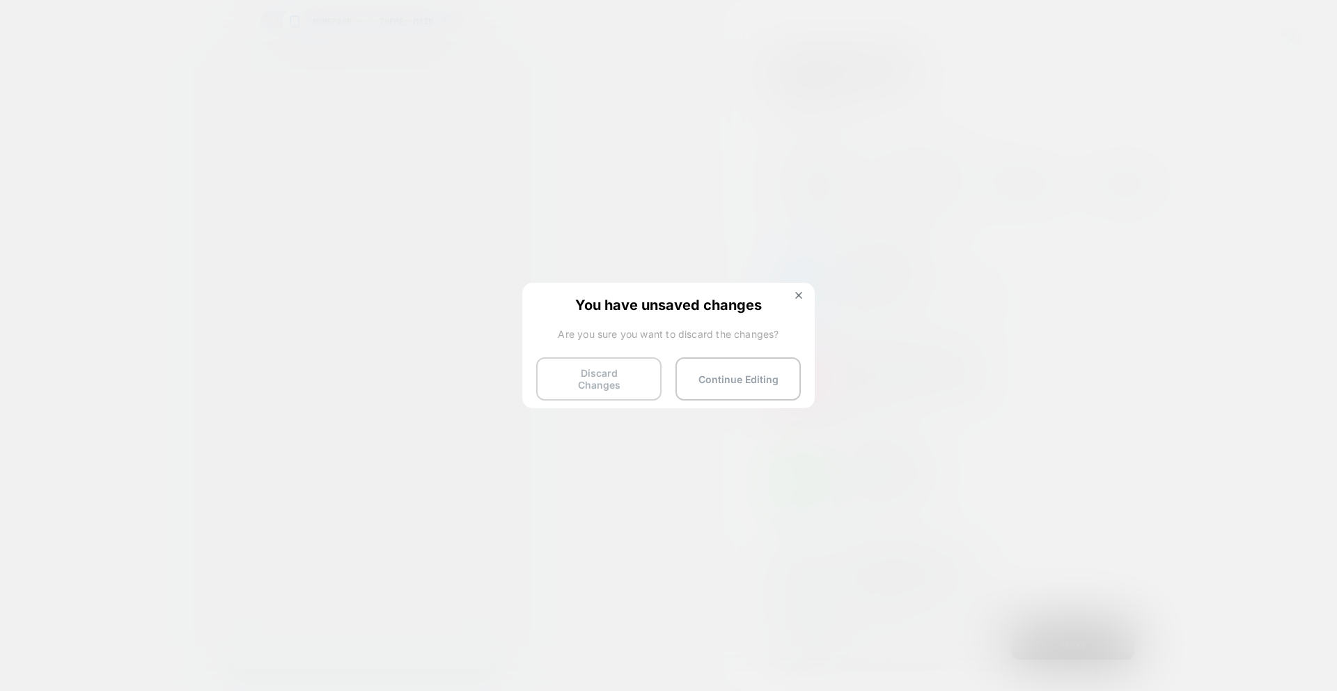
click at [548, 378] on button "Discard Changes" at bounding box center [598, 378] width 125 height 43
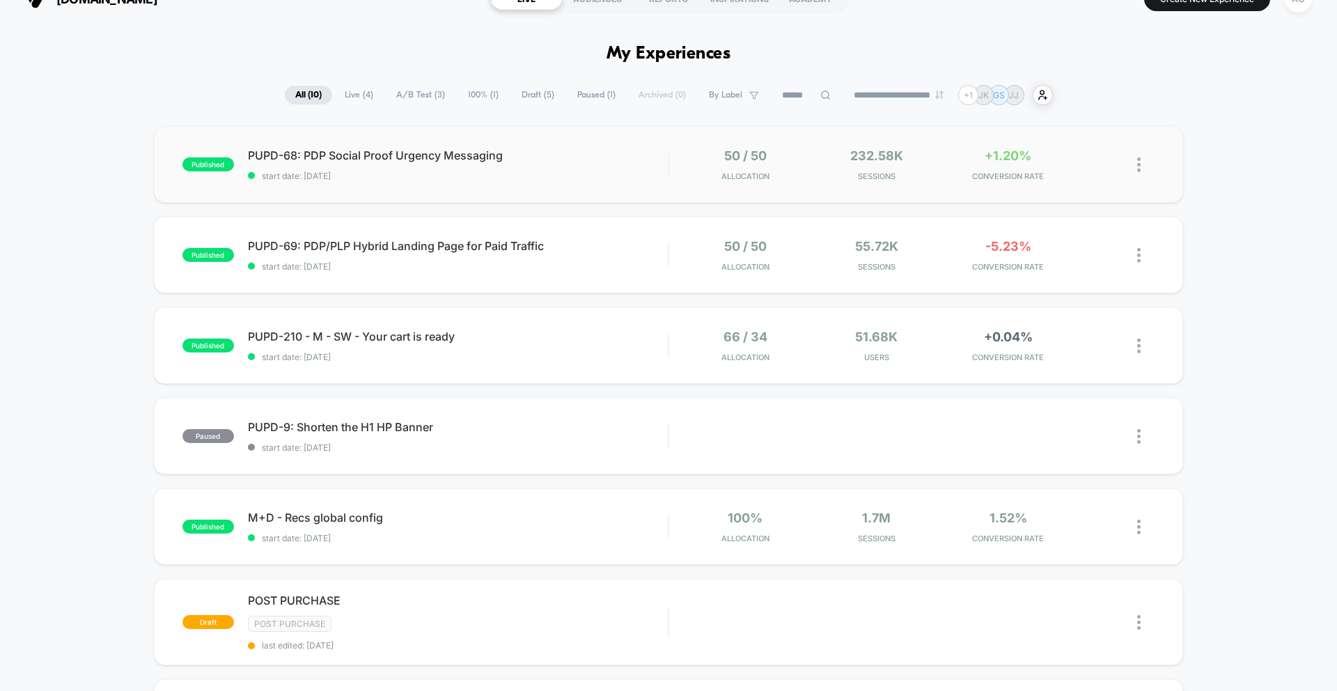
scroll to position [24, 0]
